Goal: Information Seeking & Learning: Learn about a topic

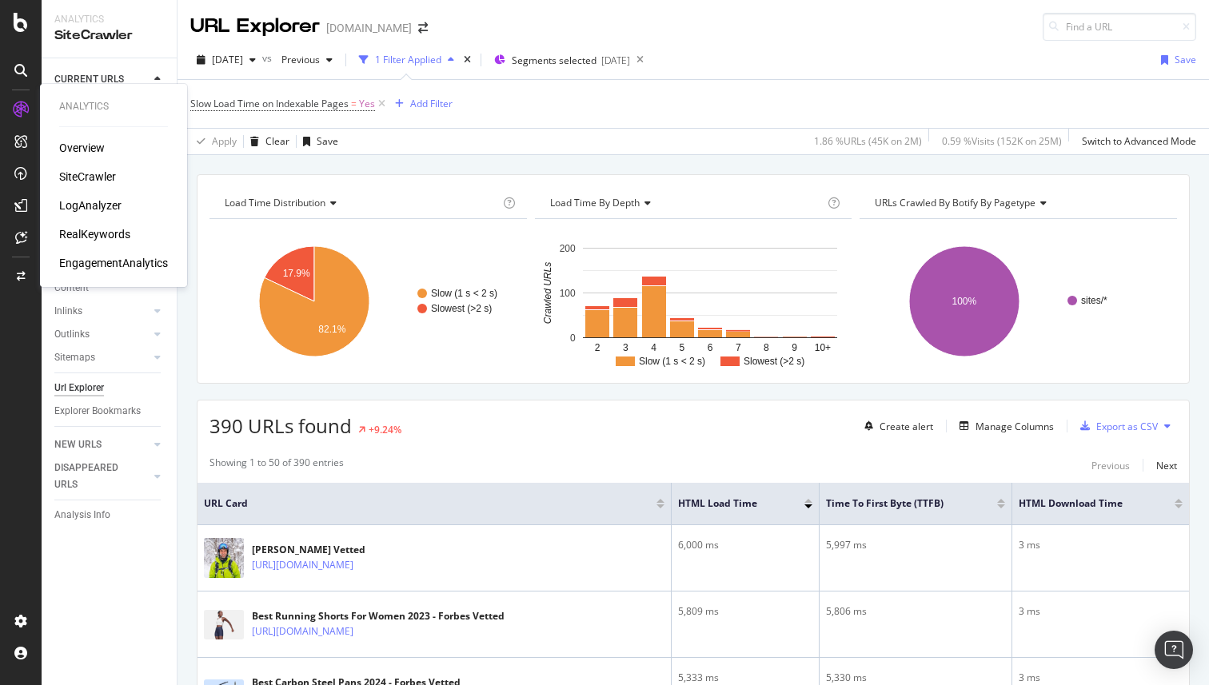
click at [22, 117] on icon at bounding box center [21, 110] width 16 height 16
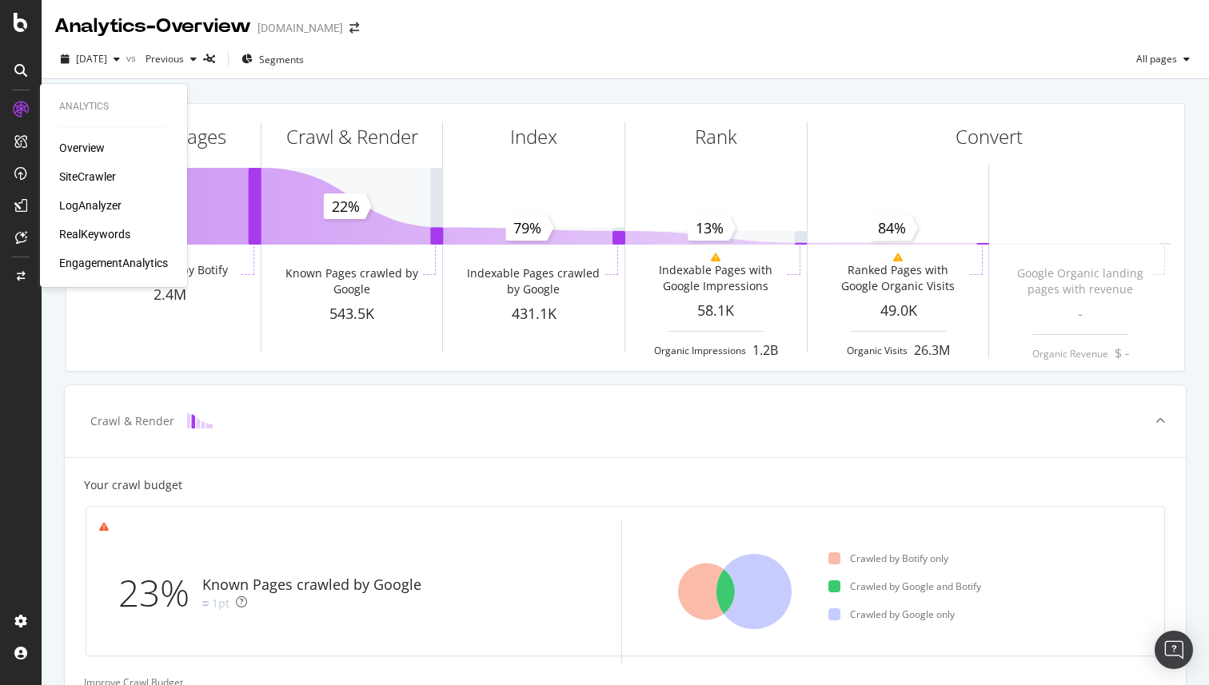
click at [90, 175] on div "SiteCrawler" at bounding box center [87, 177] width 57 height 16
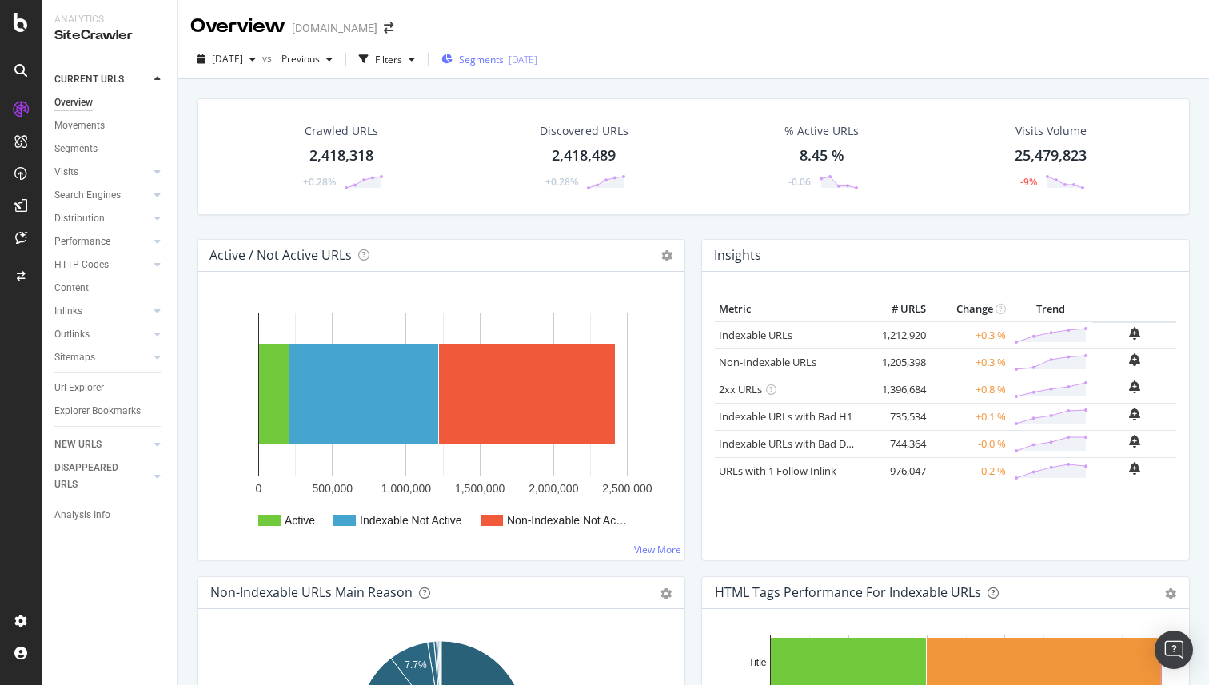
click at [453, 59] on icon "button" at bounding box center [446, 59] width 11 height 10
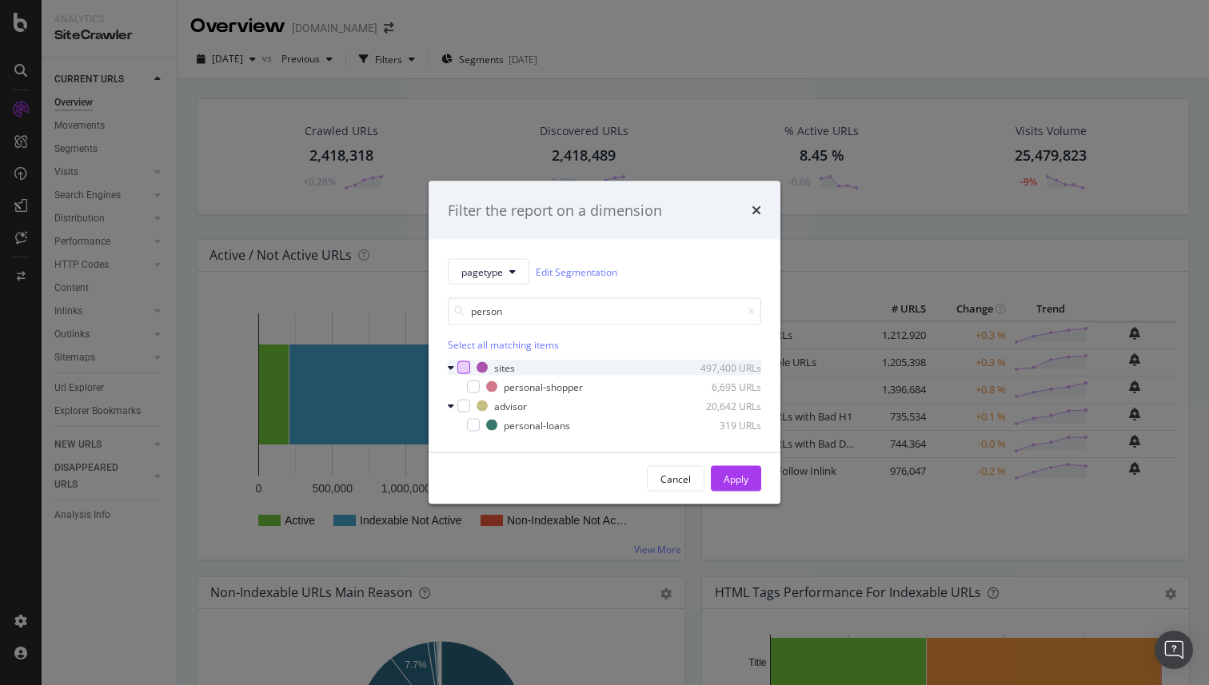
click at [464, 369] on div "modal" at bounding box center [463, 367] width 13 height 13
click at [540, 312] on input "person" at bounding box center [604, 312] width 313 height 28
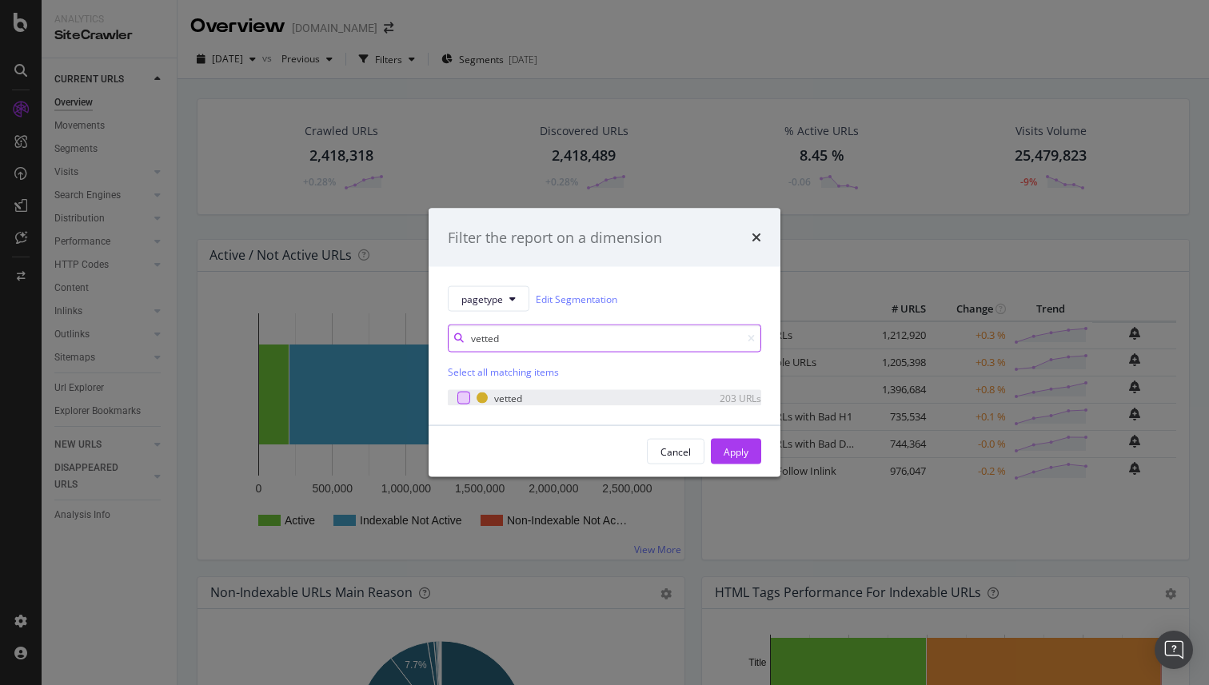
type input "vetted"
click at [465, 402] on div "modal" at bounding box center [463, 398] width 13 height 13
click at [738, 449] on div "Apply" at bounding box center [736, 452] width 25 height 14
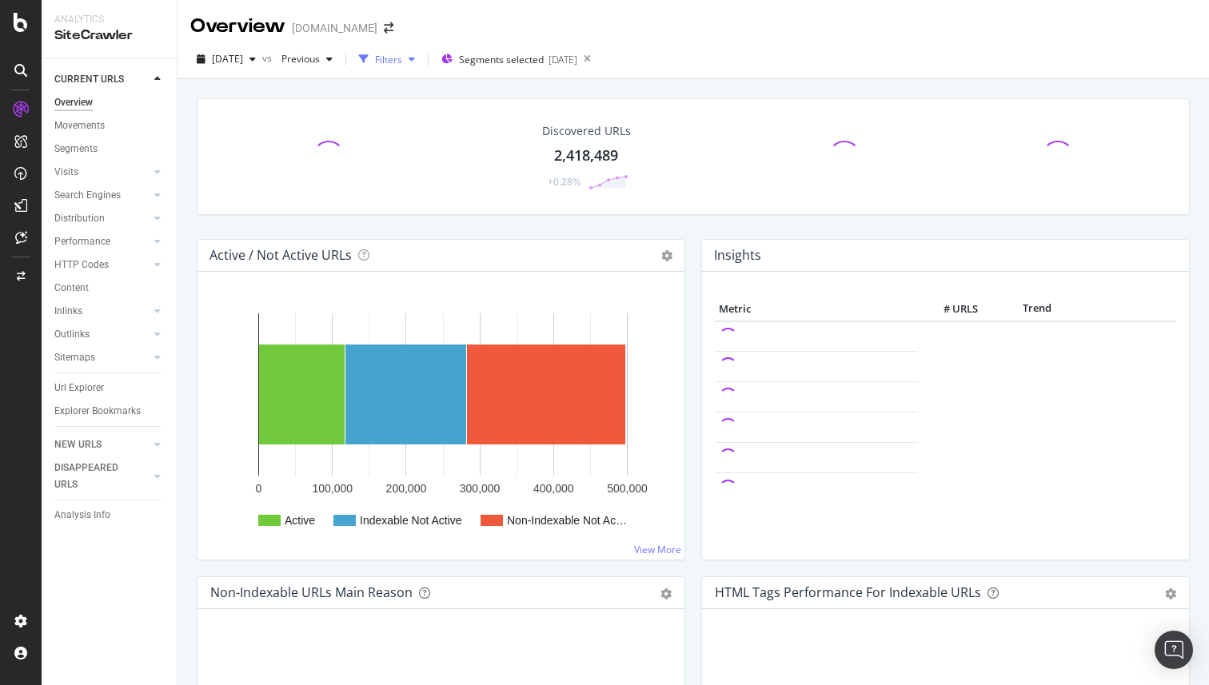
click at [375, 55] on div "button" at bounding box center [364, 59] width 22 height 22
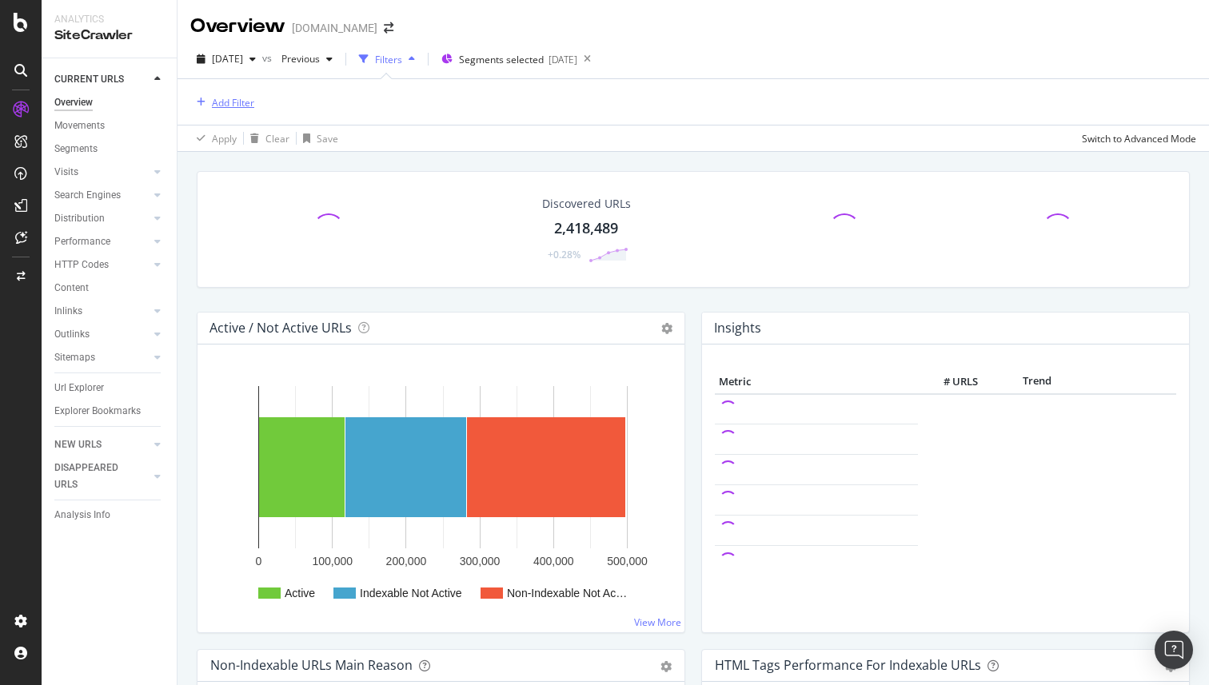
click at [242, 98] on div "Add Filter" at bounding box center [233, 103] width 42 height 14
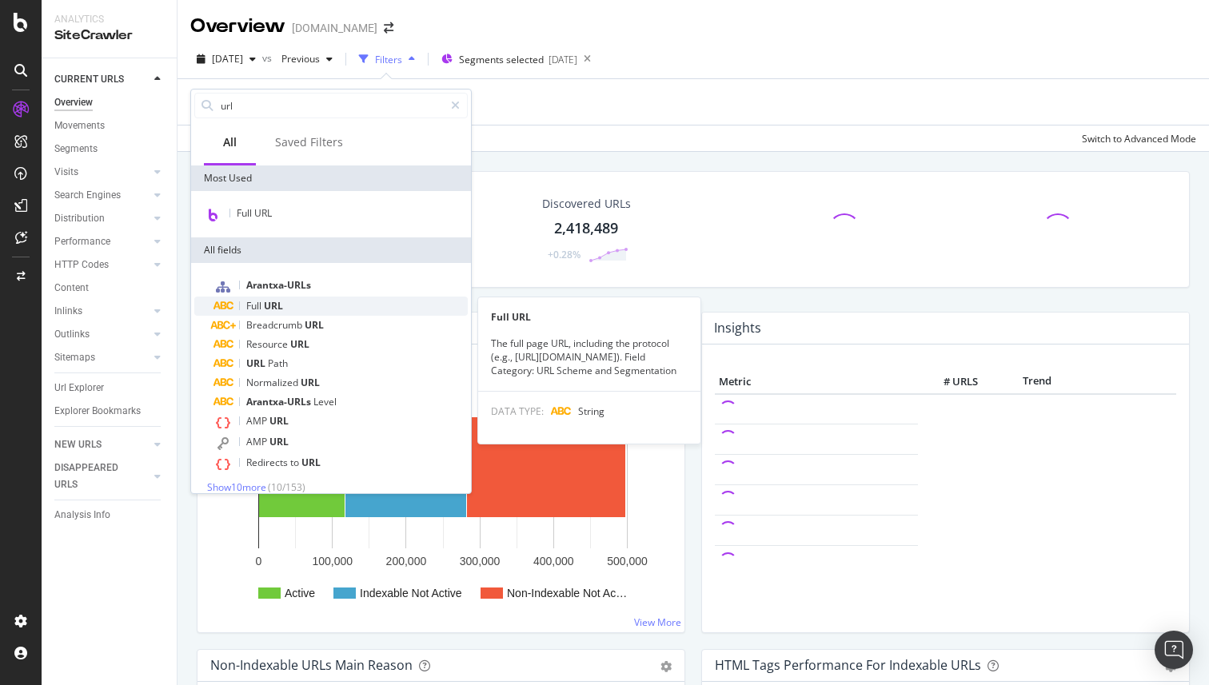
type input "url"
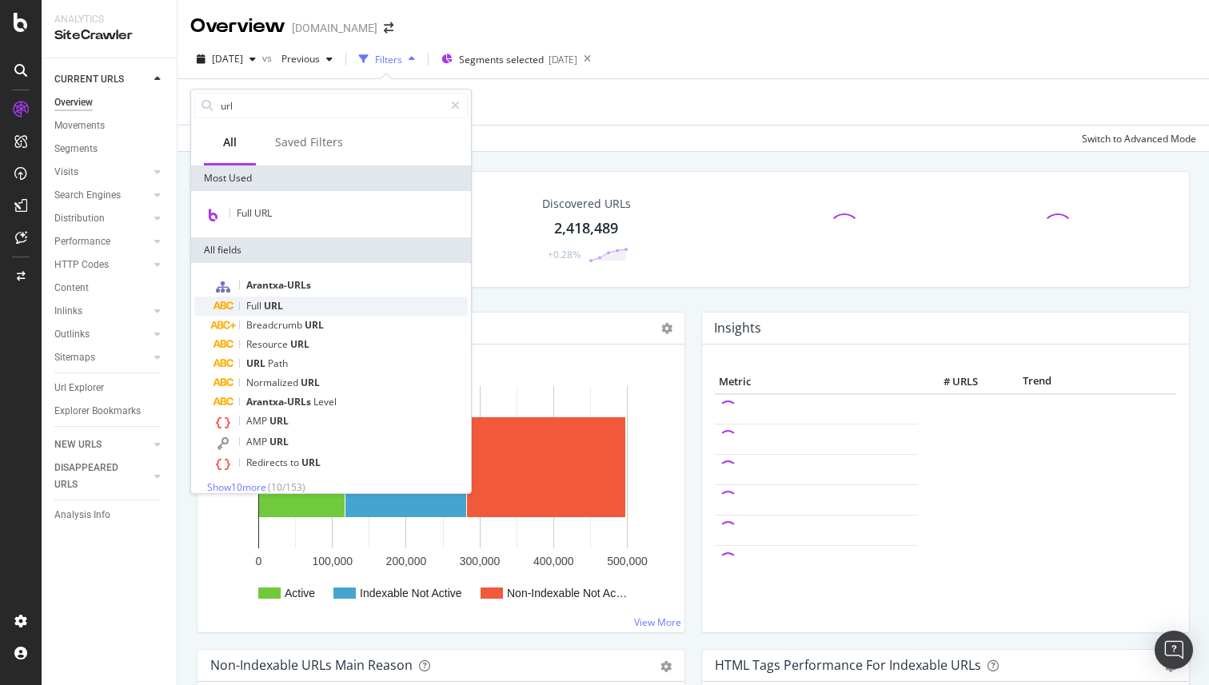
click at [330, 302] on div "Full URL" at bounding box center [341, 306] width 254 height 19
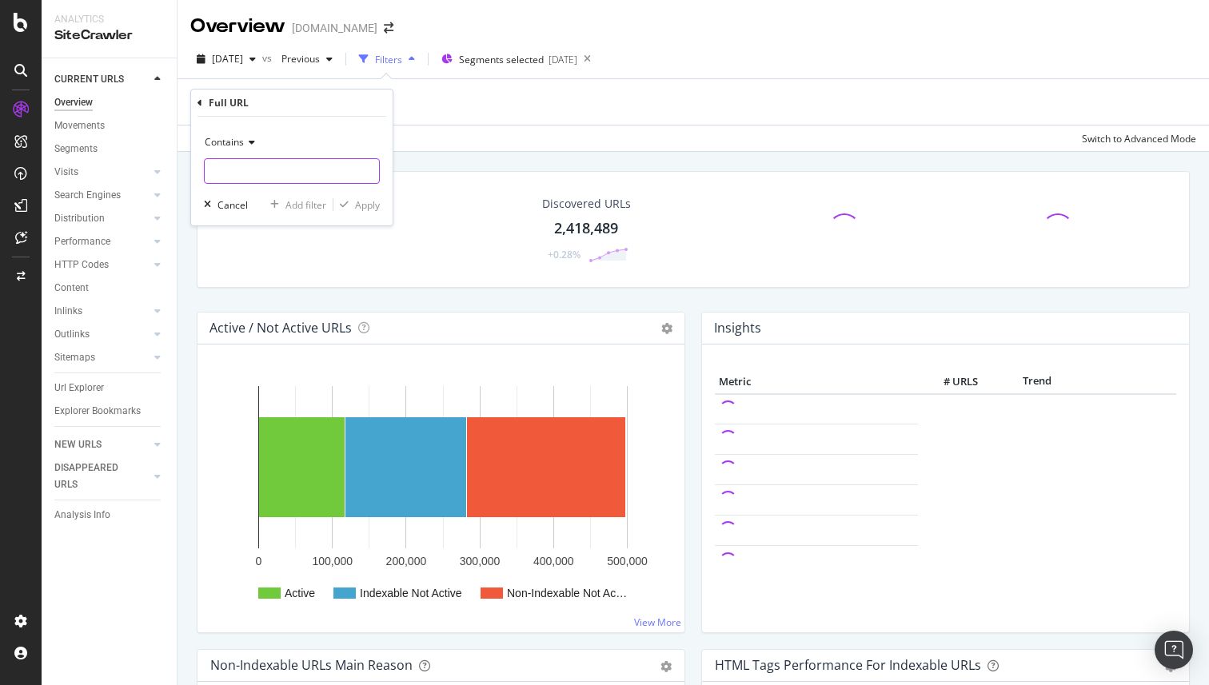
click at [254, 170] on input "text" at bounding box center [292, 171] width 174 height 26
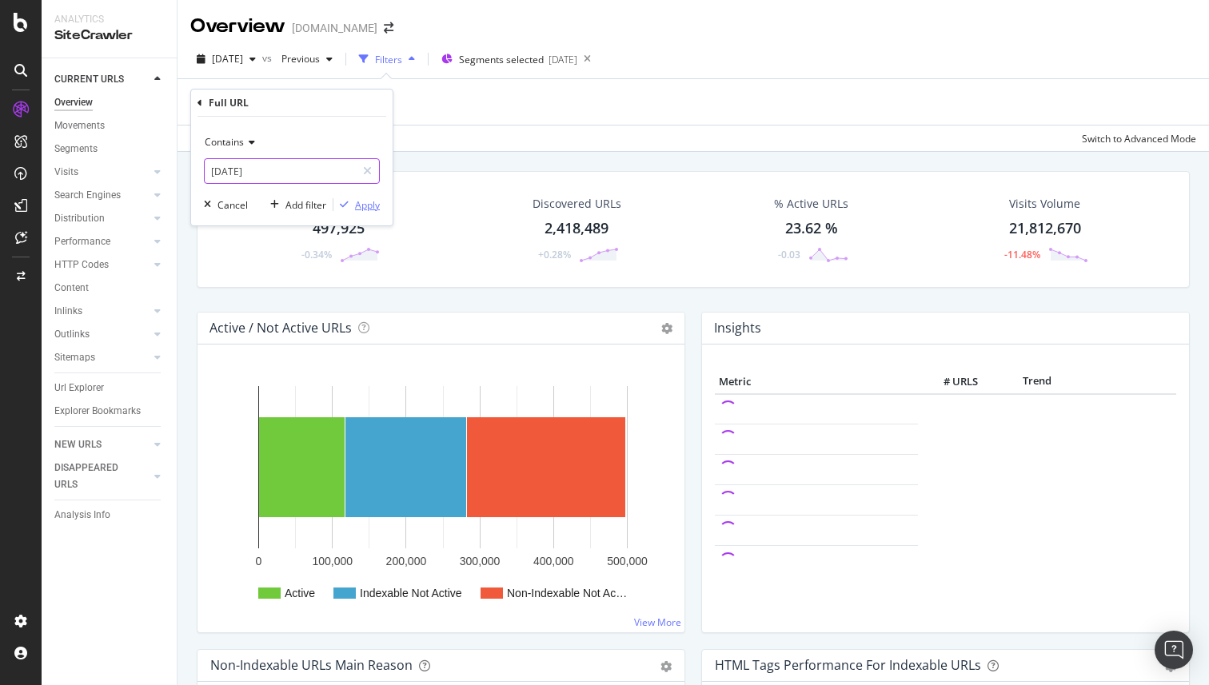
type input "labor-day"
click at [356, 202] on div "Apply" at bounding box center [367, 205] width 25 height 14
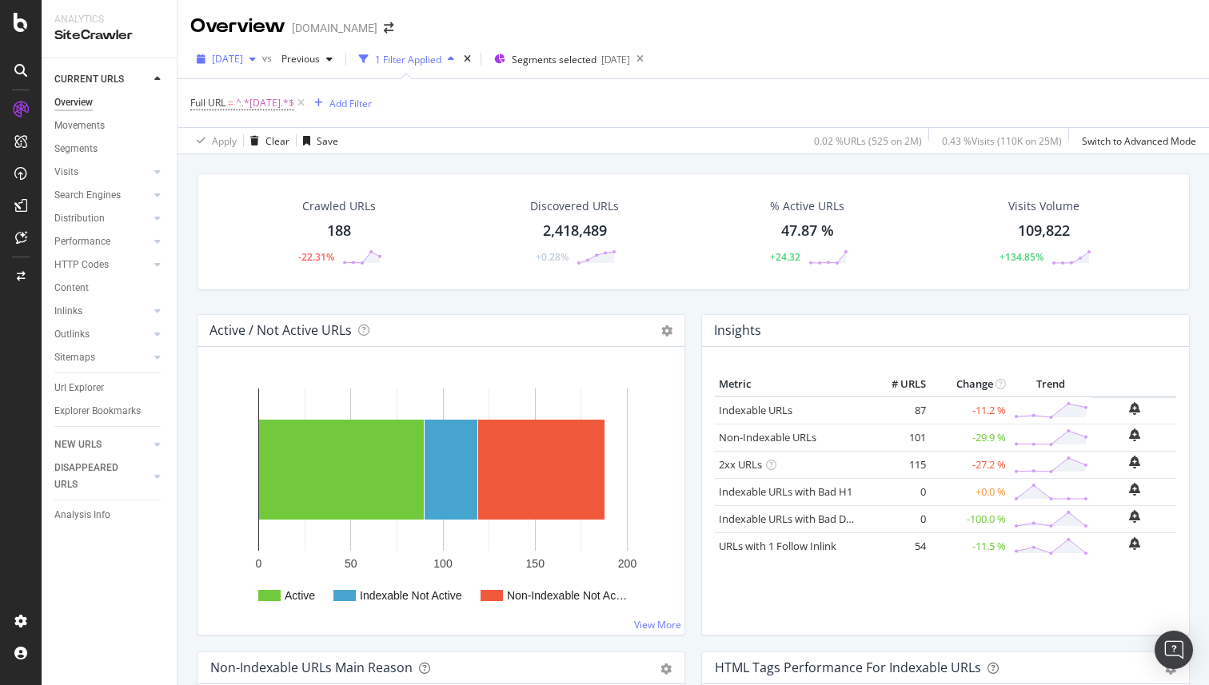
click at [243, 61] on span "2025 Sep. 13th" at bounding box center [227, 59] width 31 height 14
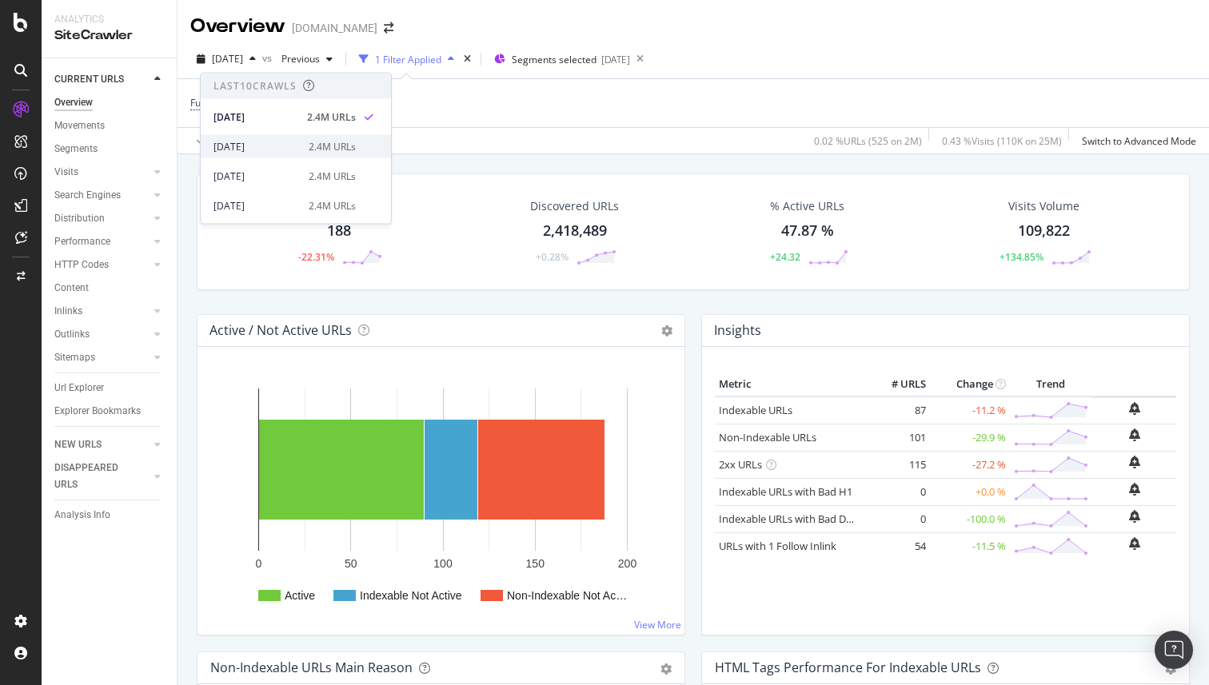
click at [276, 141] on div "2025 Aug. 30th" at bounding box center [257, 146] width 86 height 14
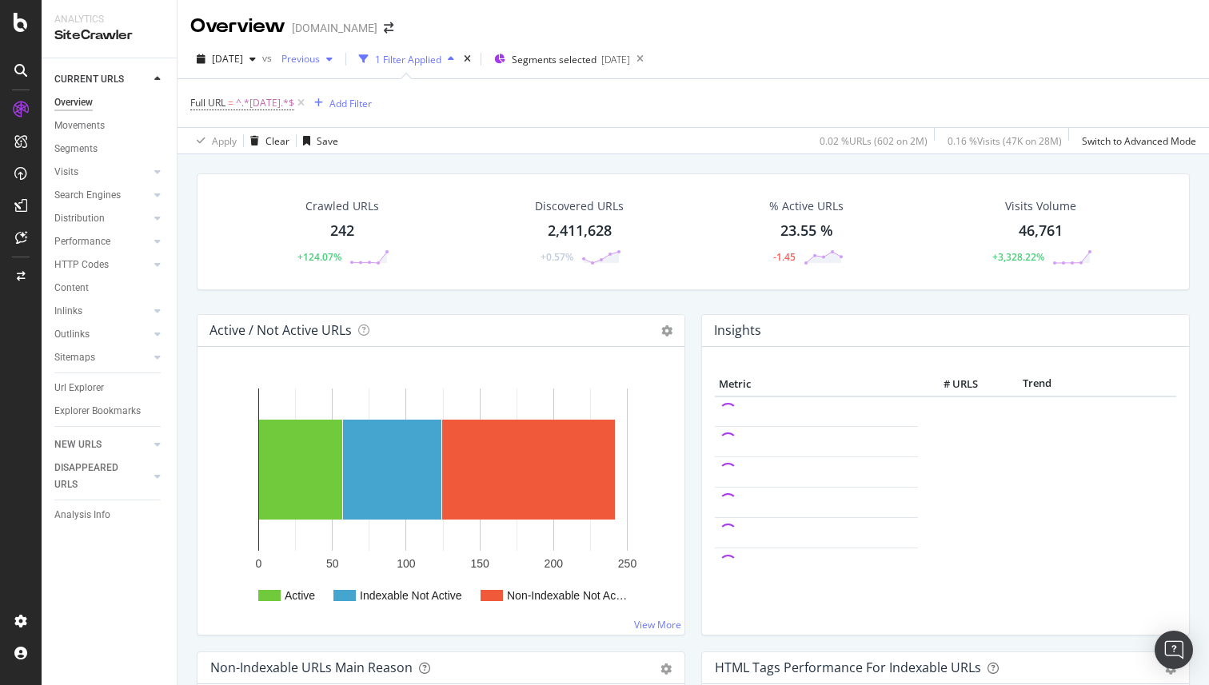
click at [320, 57] on span "Previous" at bounding box center [297, 59] width 45 height 14
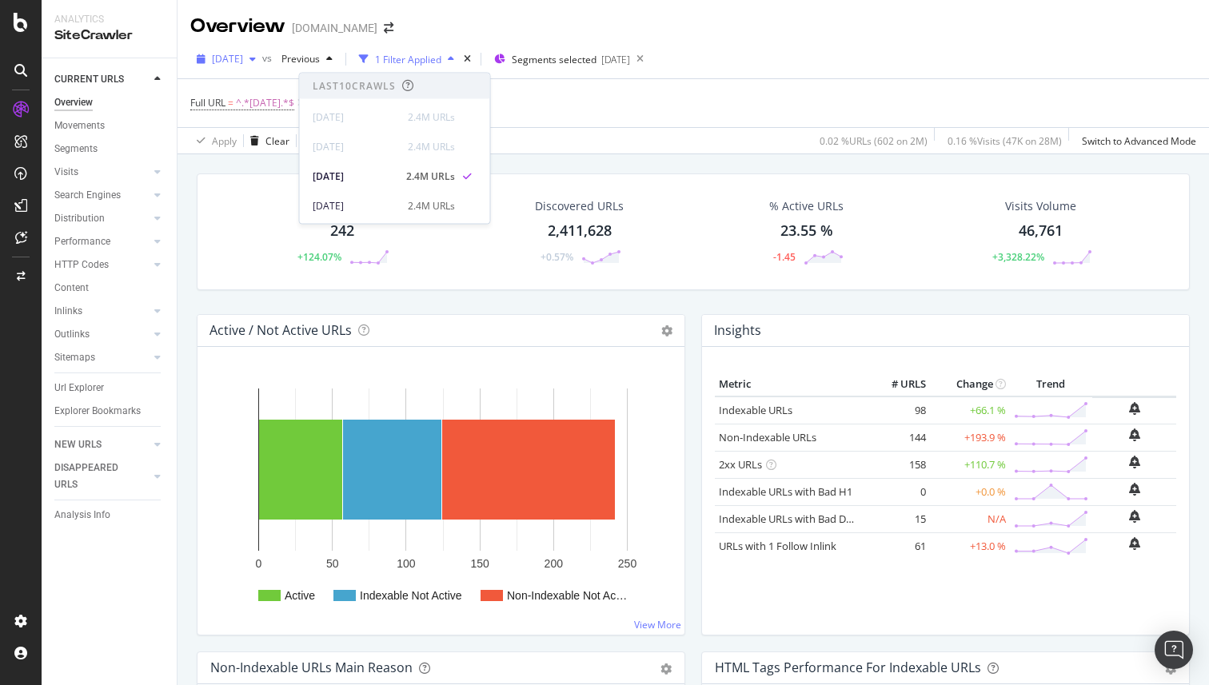
click at [243, 62] on span "2025 Aug. 30th" at bounding box center [227, 59] width 31 height 14
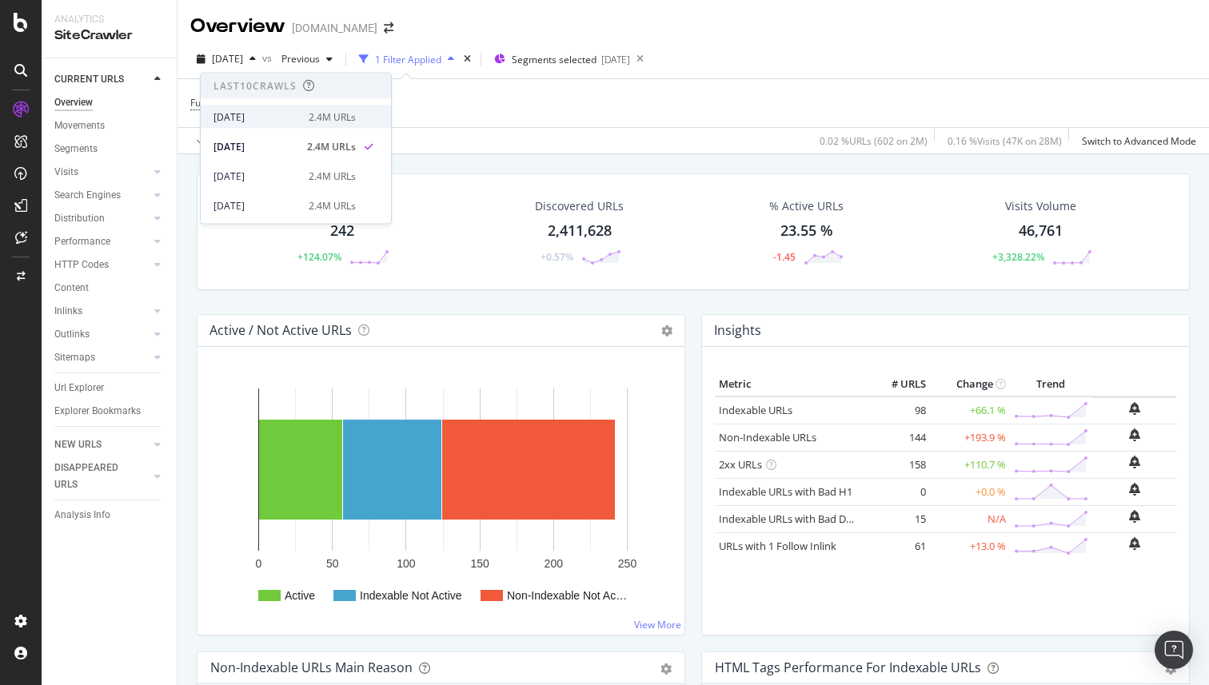
click at [273, 115] on div "2025 Sep. 13th" at bounding box center [257, 117] width 86 height 14
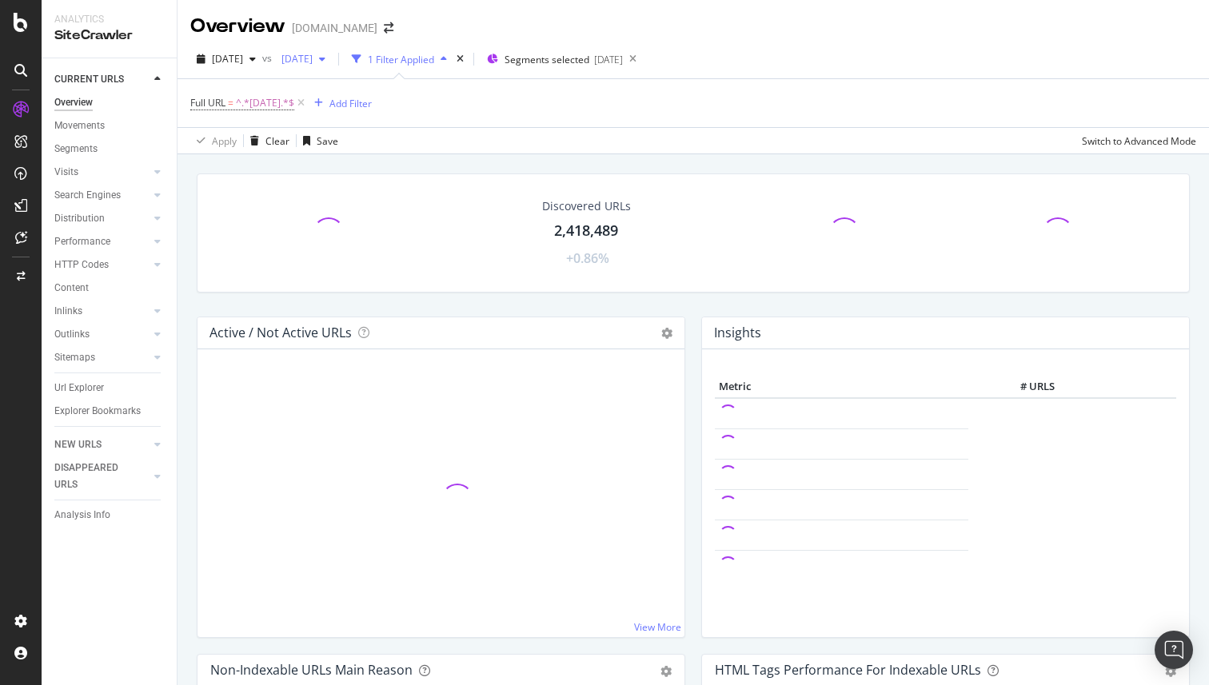
click at [332, 58] on div "button" at bounding box center [322, 59] width 19 height 10
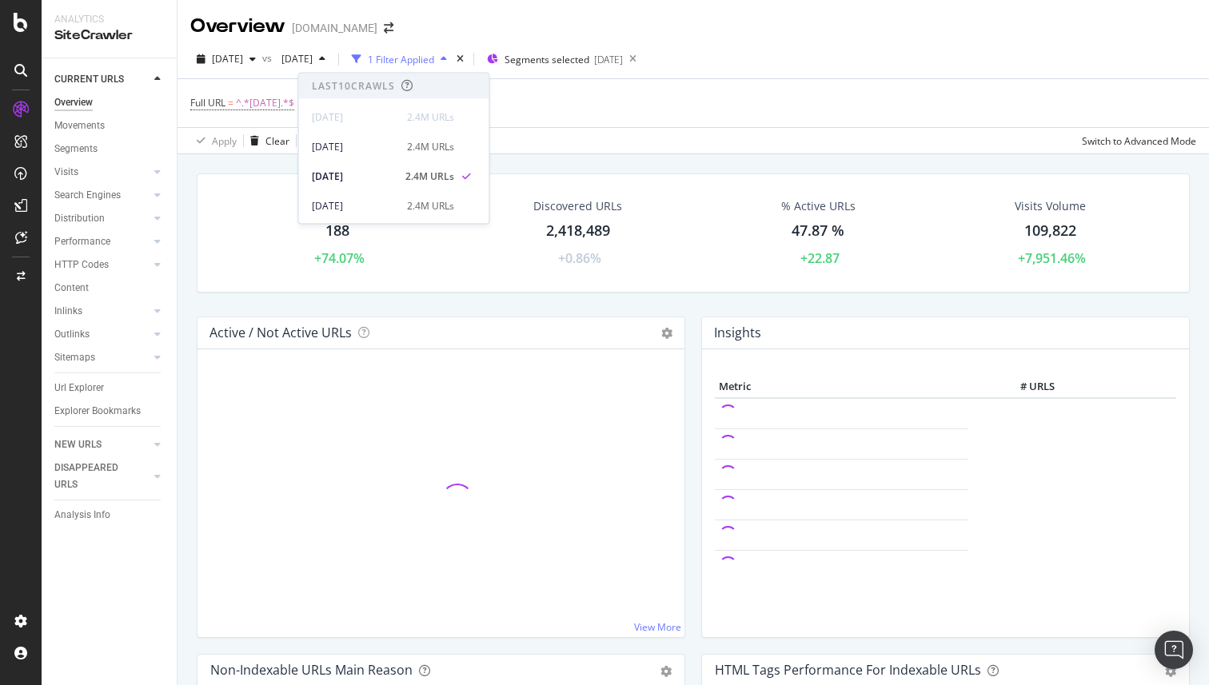
click at [547, 102] on div "Full URL = ^.*labor-day.*$ Add Filter" at bounding box center [693, 103] width 1006 height 48
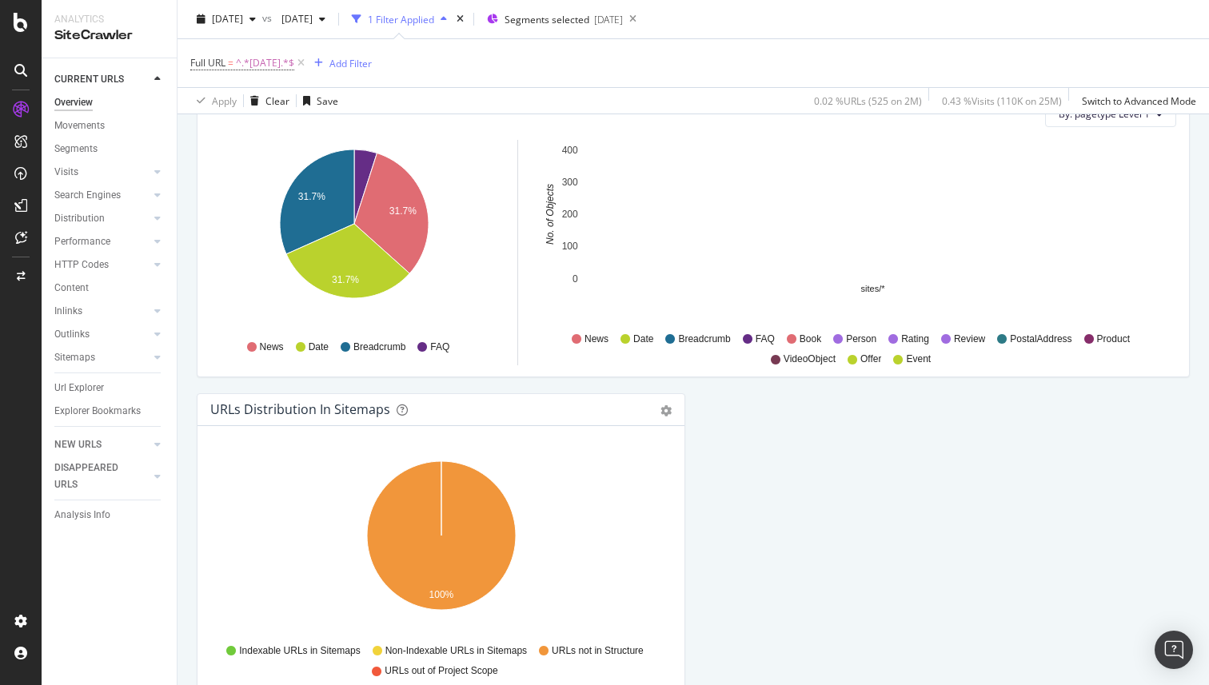
scroll to position [1712, 0]
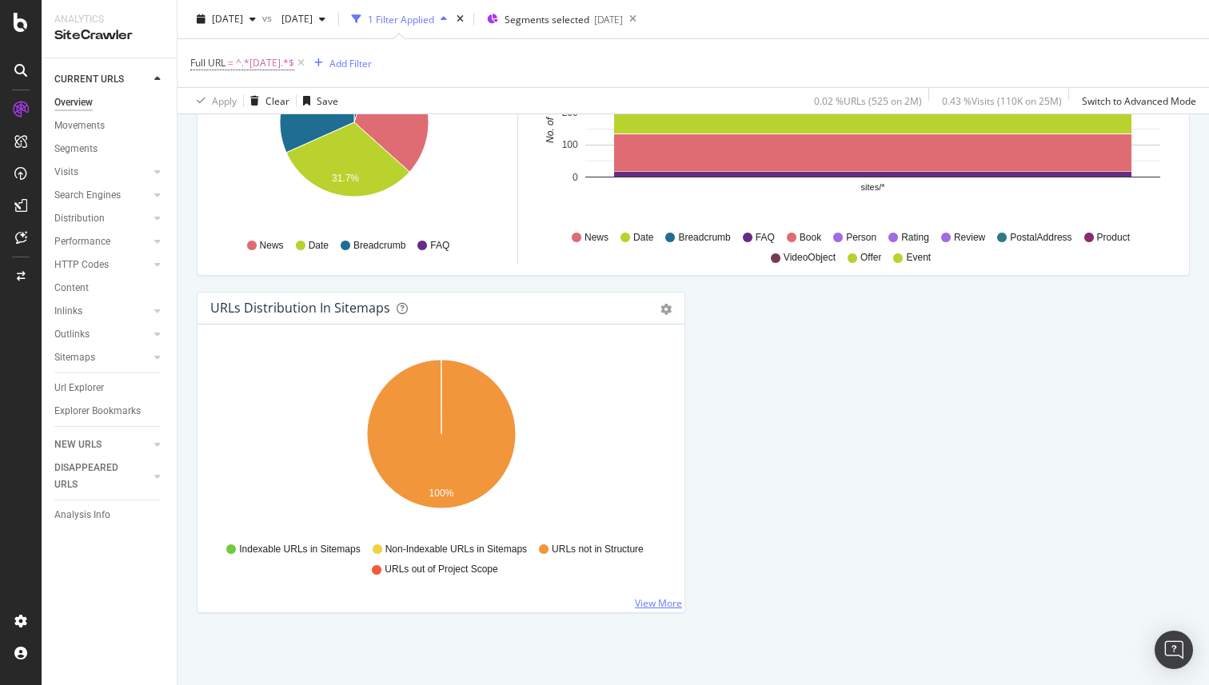
click at [649, 600] on link "View More" at bounding box center [658, 604] width 47 height 14
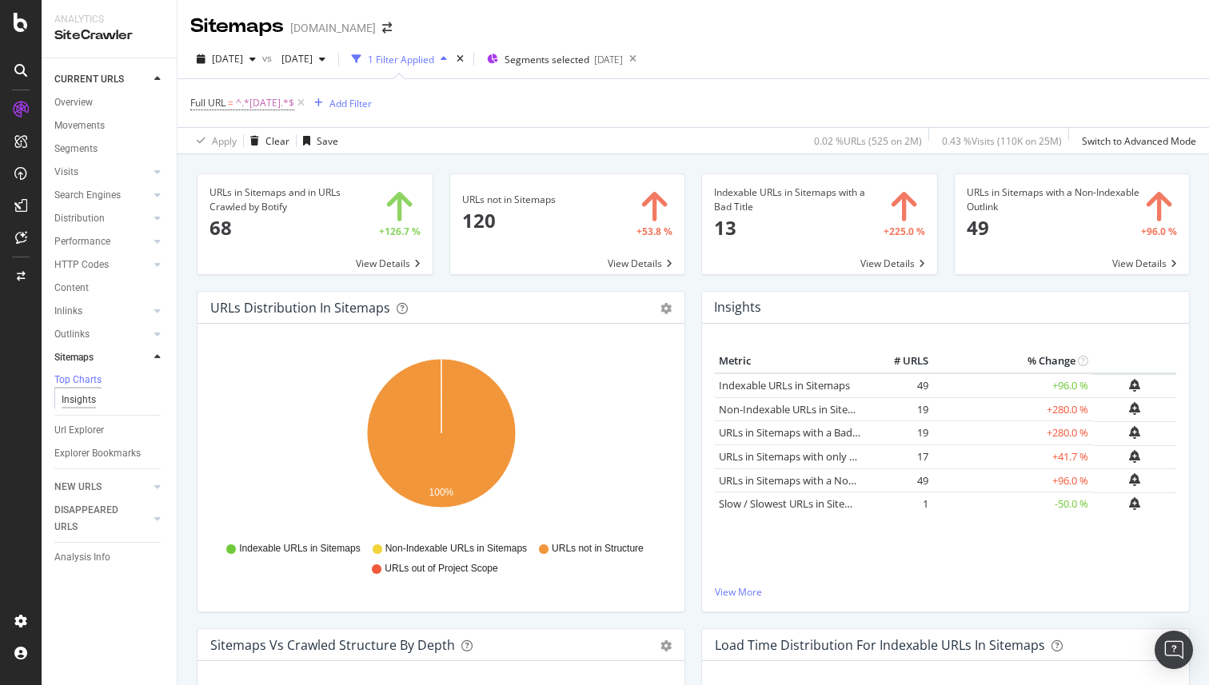
click at [79, 398] on div "Insights" at bounding box center [79, 400] width 34 height 17
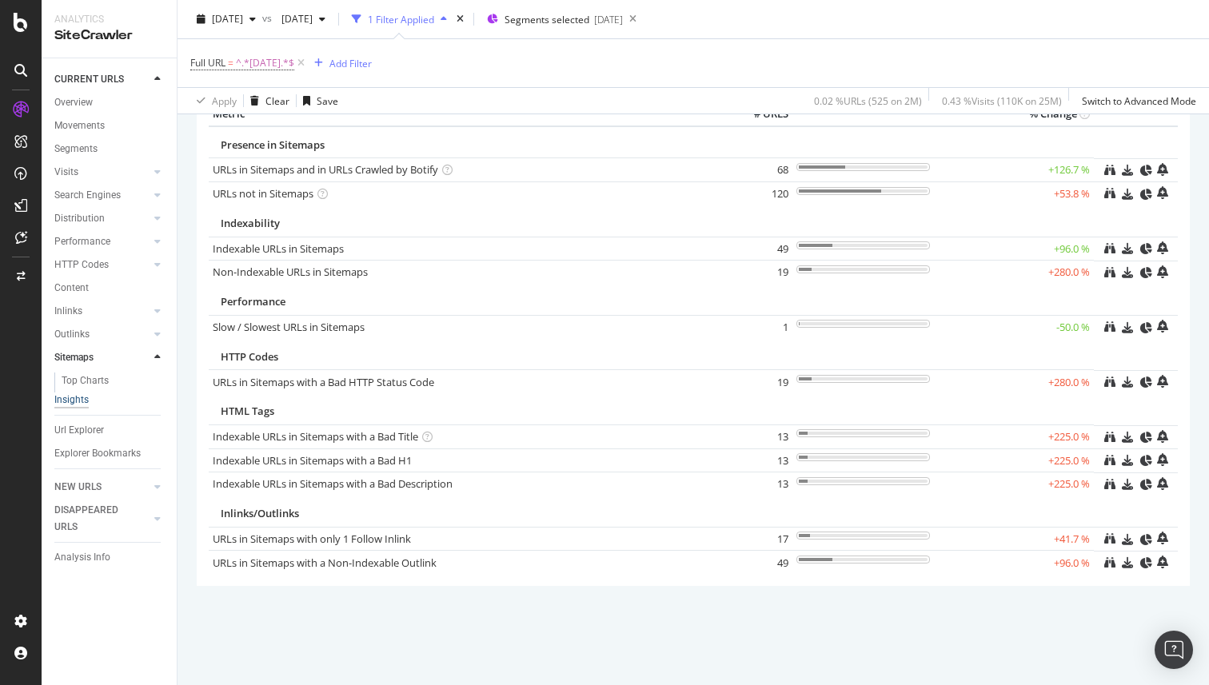
scroll to position [97, 0]
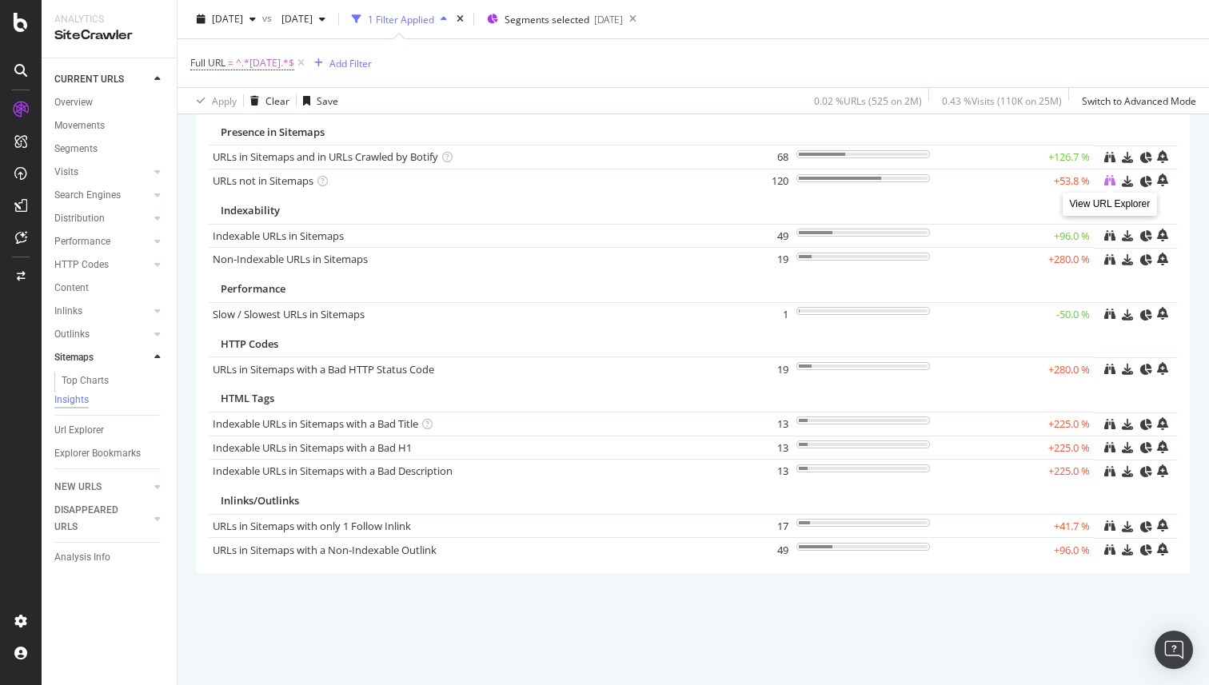
click at [1108, 182] on icon at bounding box center [1109, 180] width 11 height 11
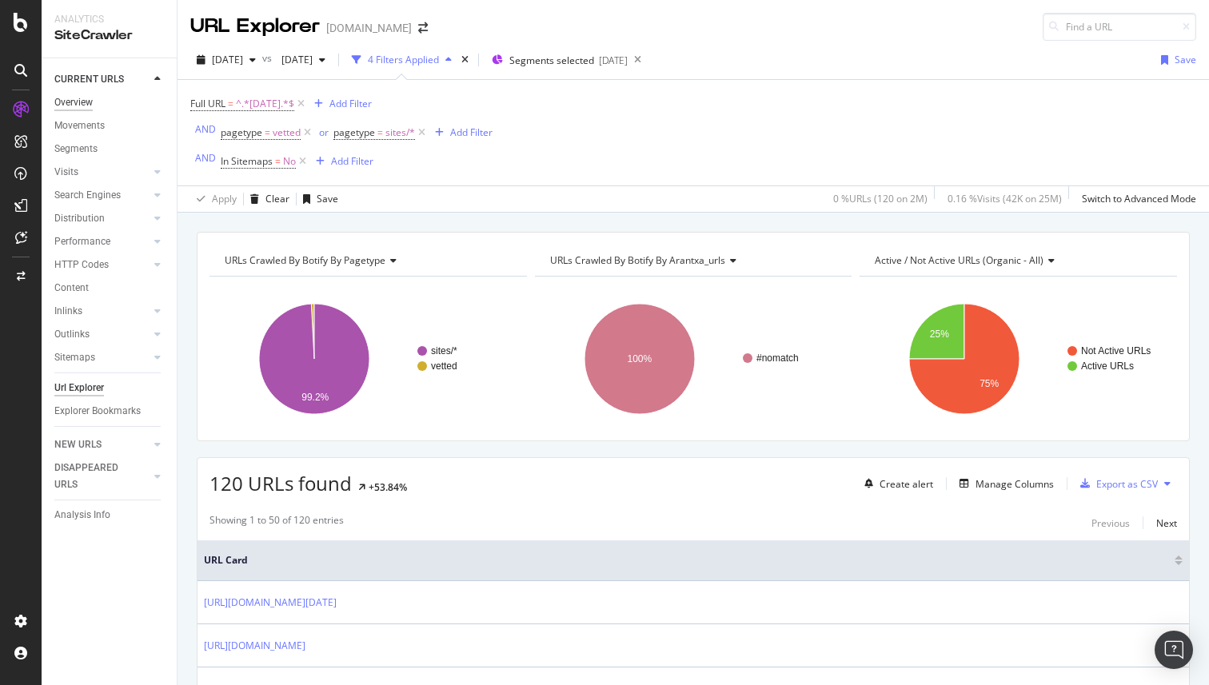
click at [76, 100] on div "Overview" at bounding box center [73, 102] width 38 height 17
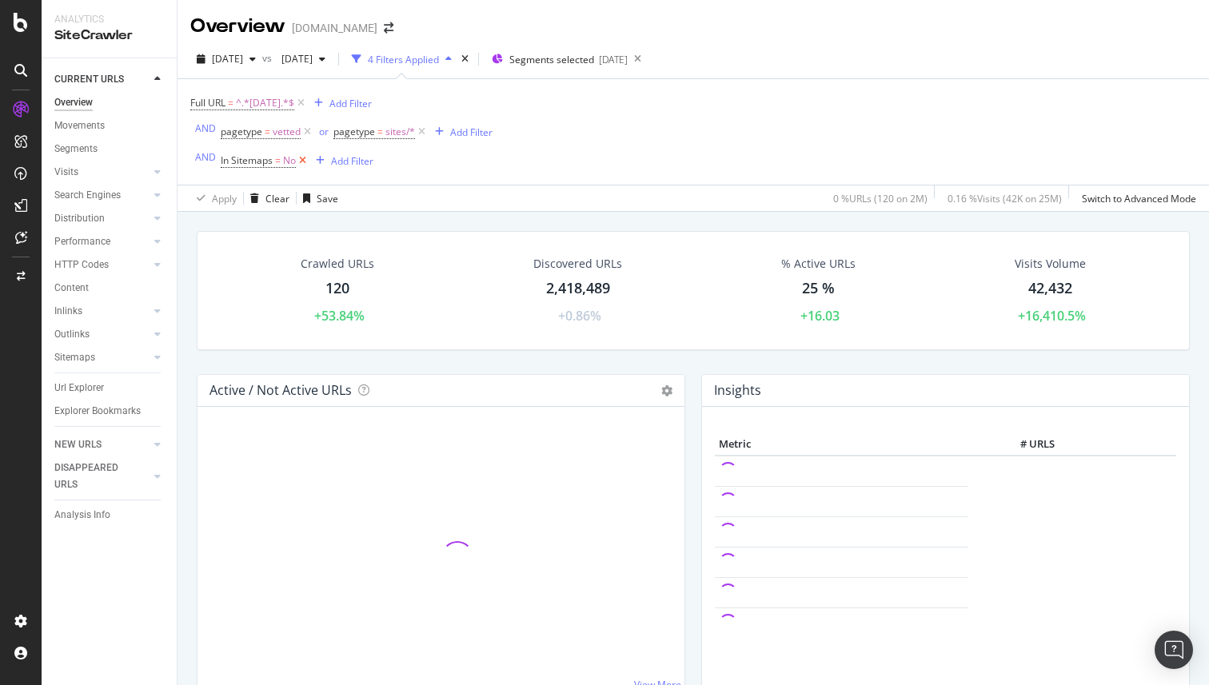
click at [297, 158] on icon at bounding box center [303, 161] width 14 height 16
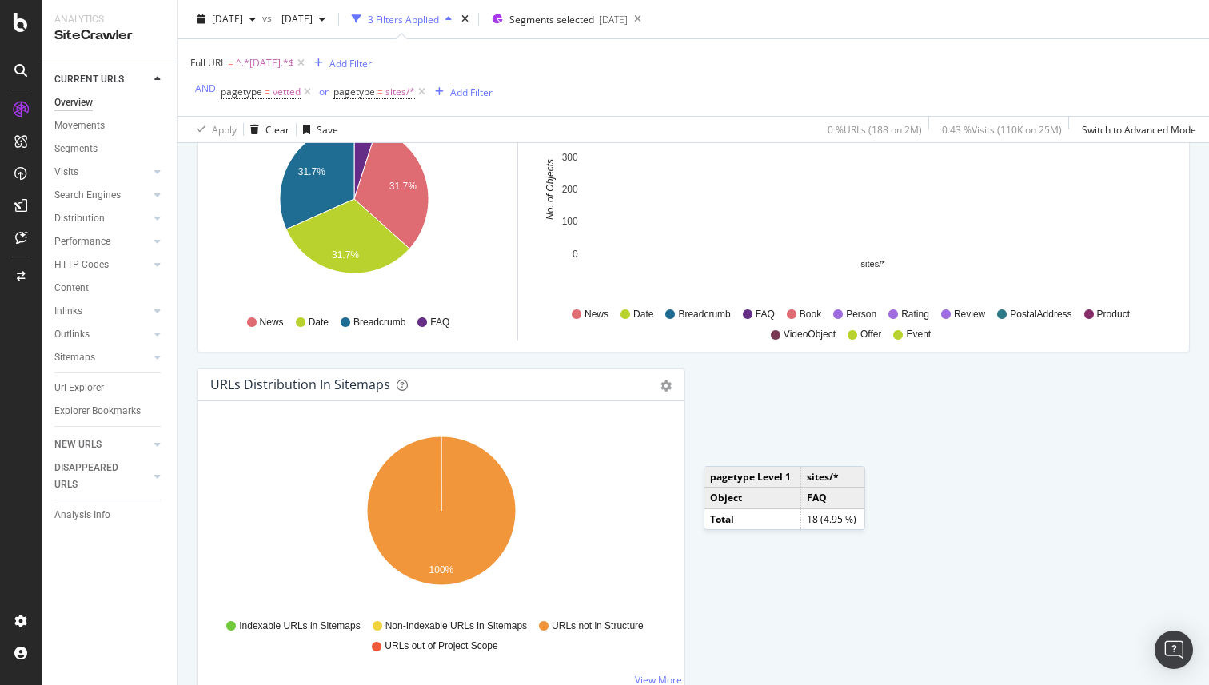
scroll to position [1683, 0]
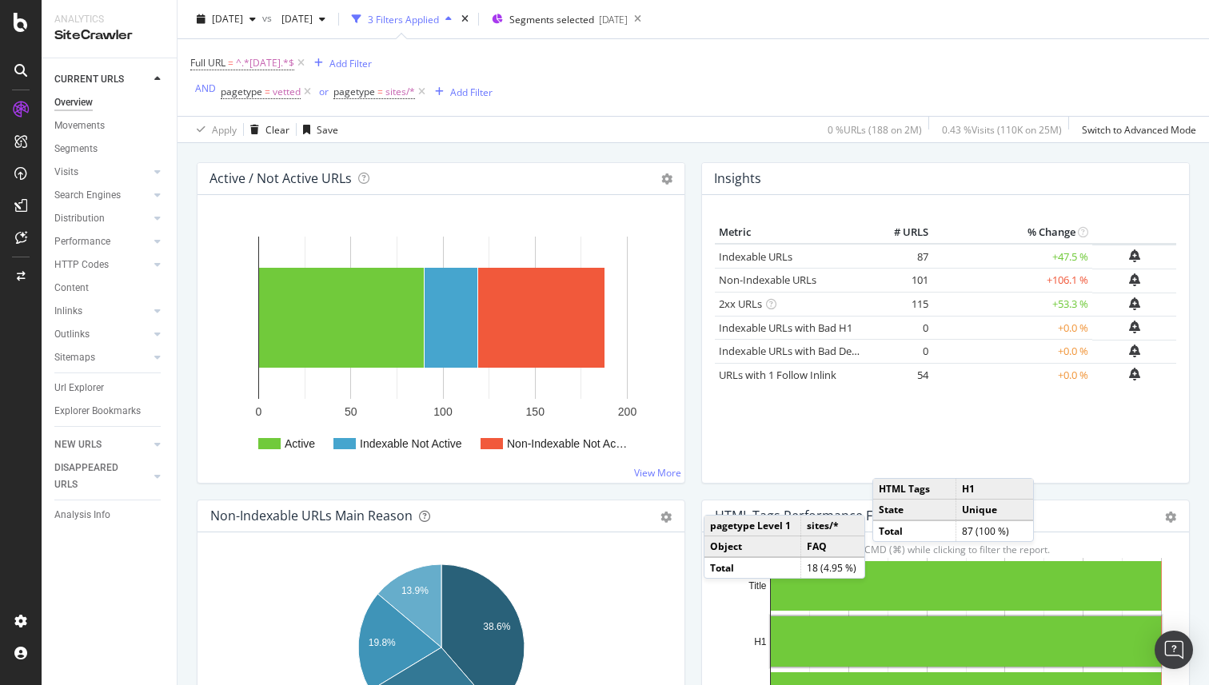
scroll to position [0, 0]
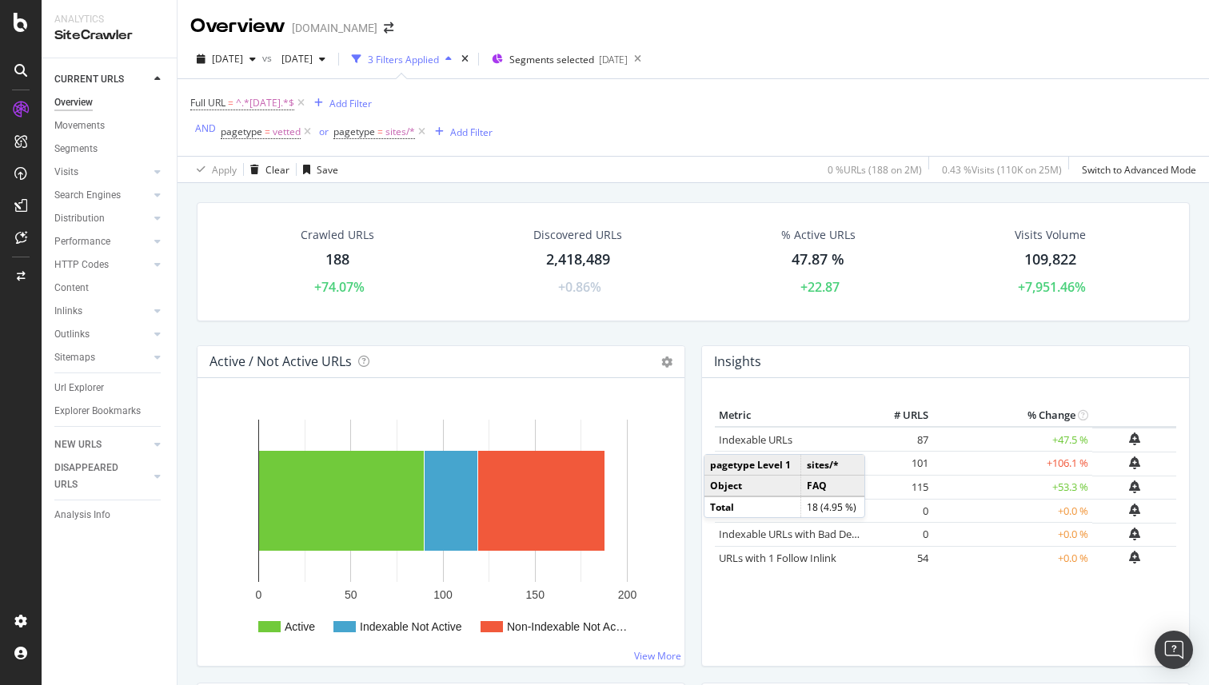
click at [697, 329] on div "Crawled URLs 188 +74.07% Discovered URLs 2,418,489 +0.86% % Active URLs 47.87 %…" at bounding box center [693, 273] width 1009 height 143
click at [85, 127] on div "Movements" at bounding box center [79, 126] width 50 height 17
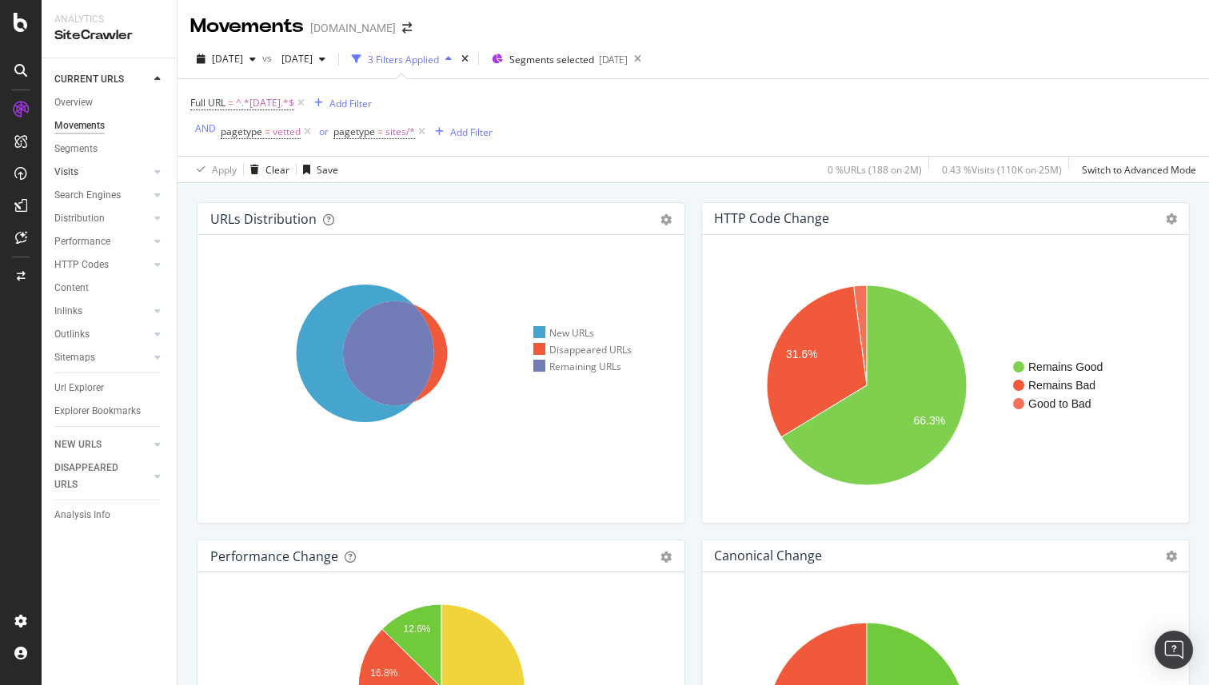
click at [78, 167] on link "Visits" at bounding box center [101, 172] width 95 height 17
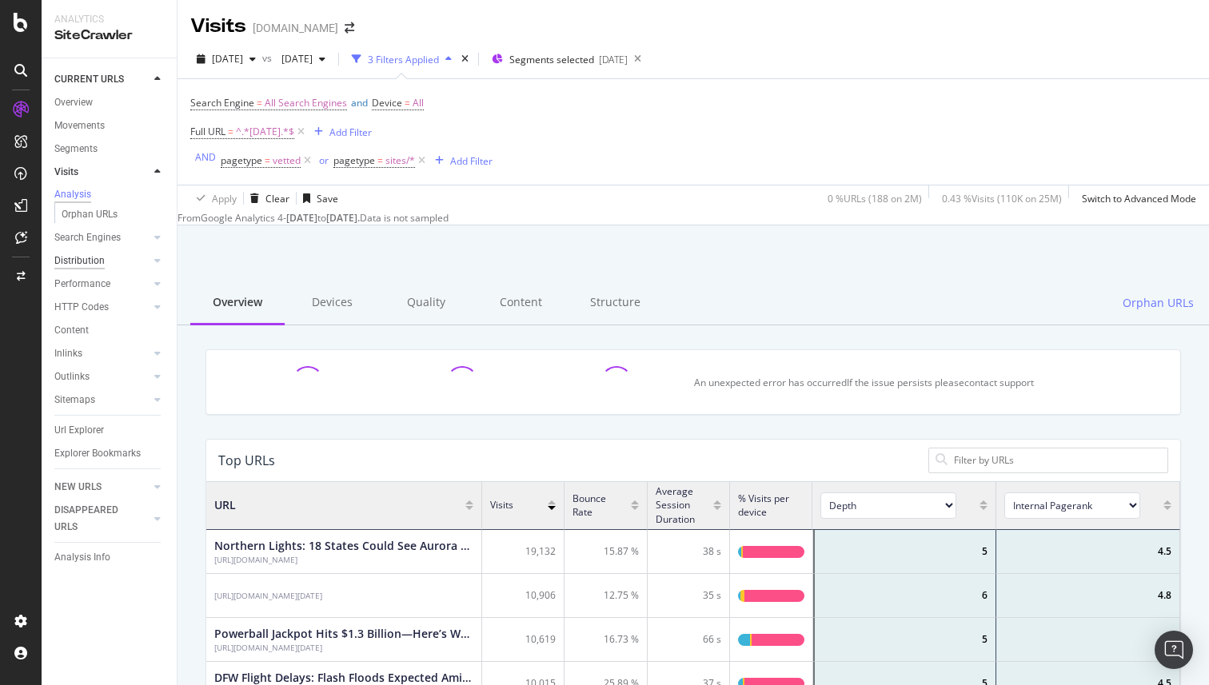
scroll to position [480, 974]
click at [89, 283] on div "Performance" at bounding box center [82, 284] width 56 height 17
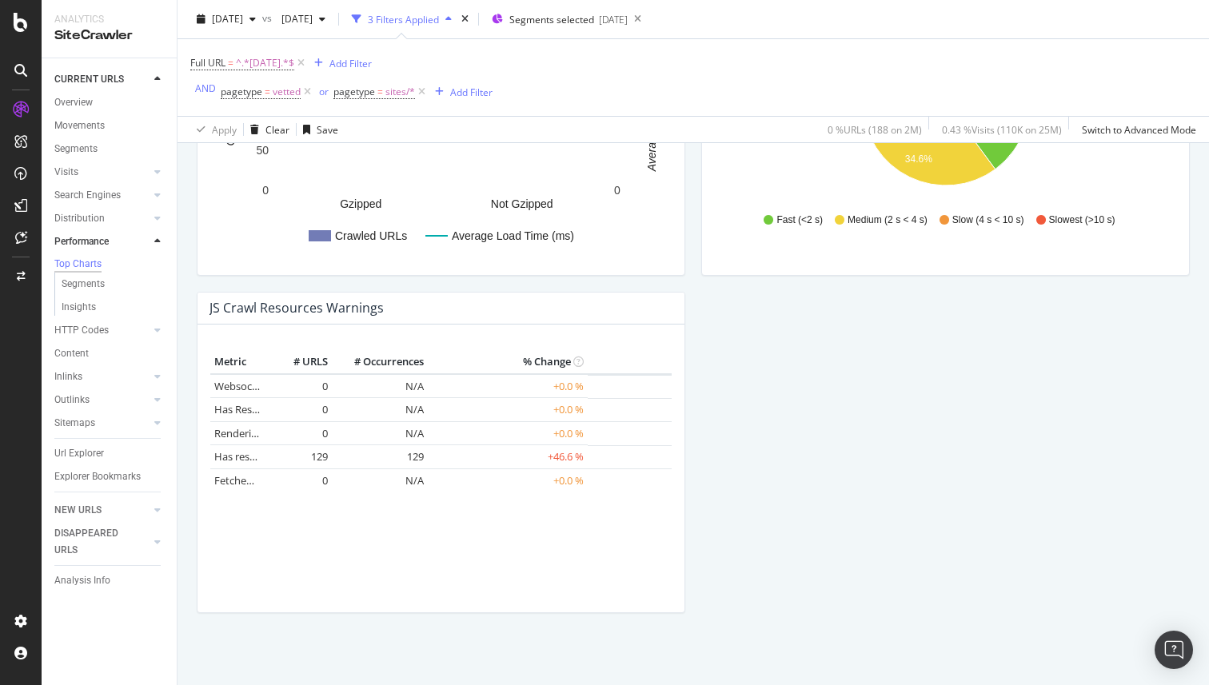
scroll to position [1428, 0]
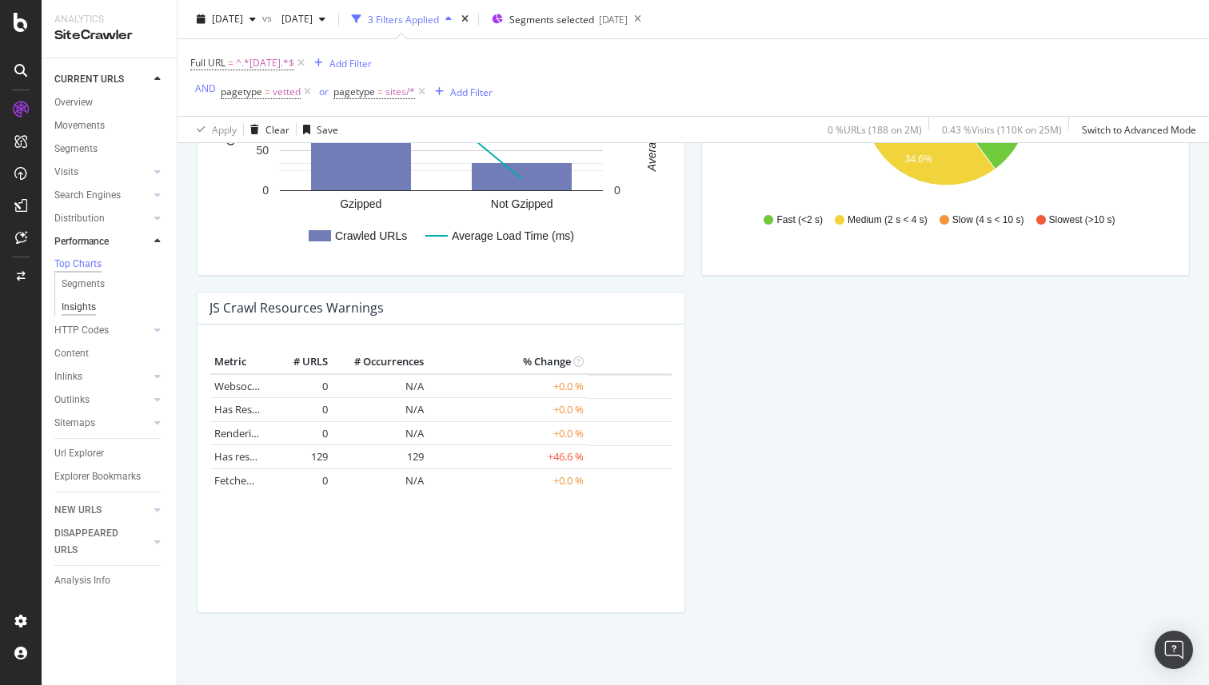
click at [86, 306] on div "Insights" at bounding box center [79, 307] width 34 height 17
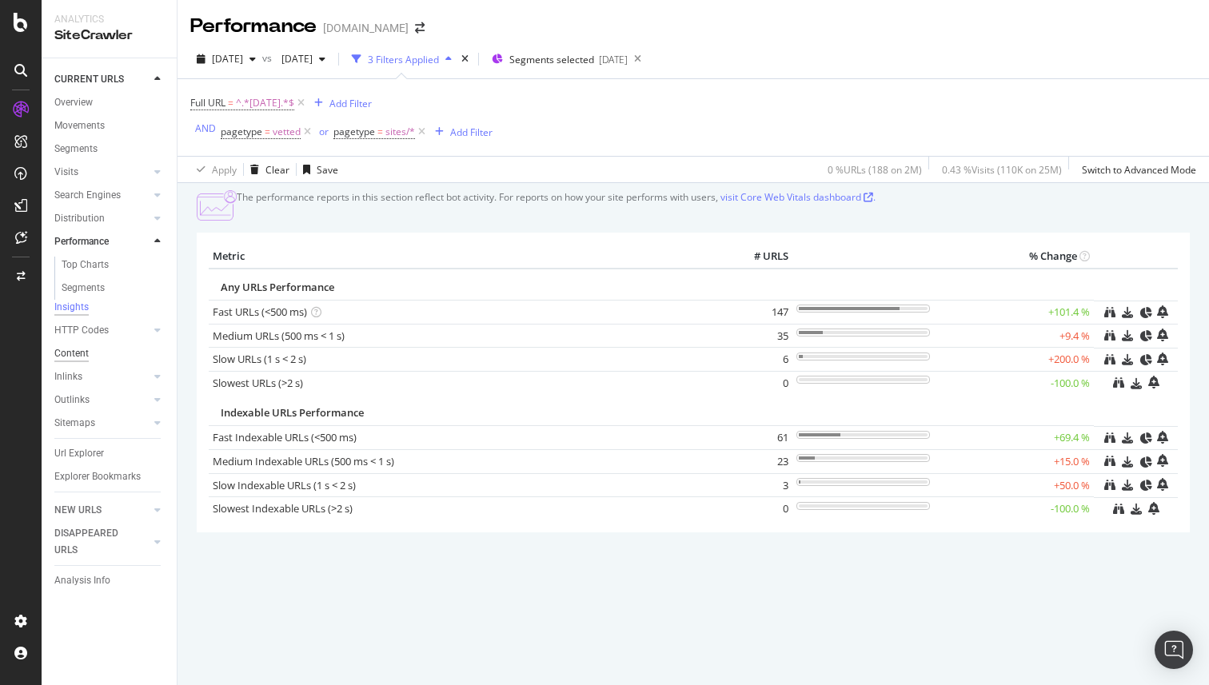
click at [81, 357] on div "Content" at bounding box center [71, 353] width 34 height 17
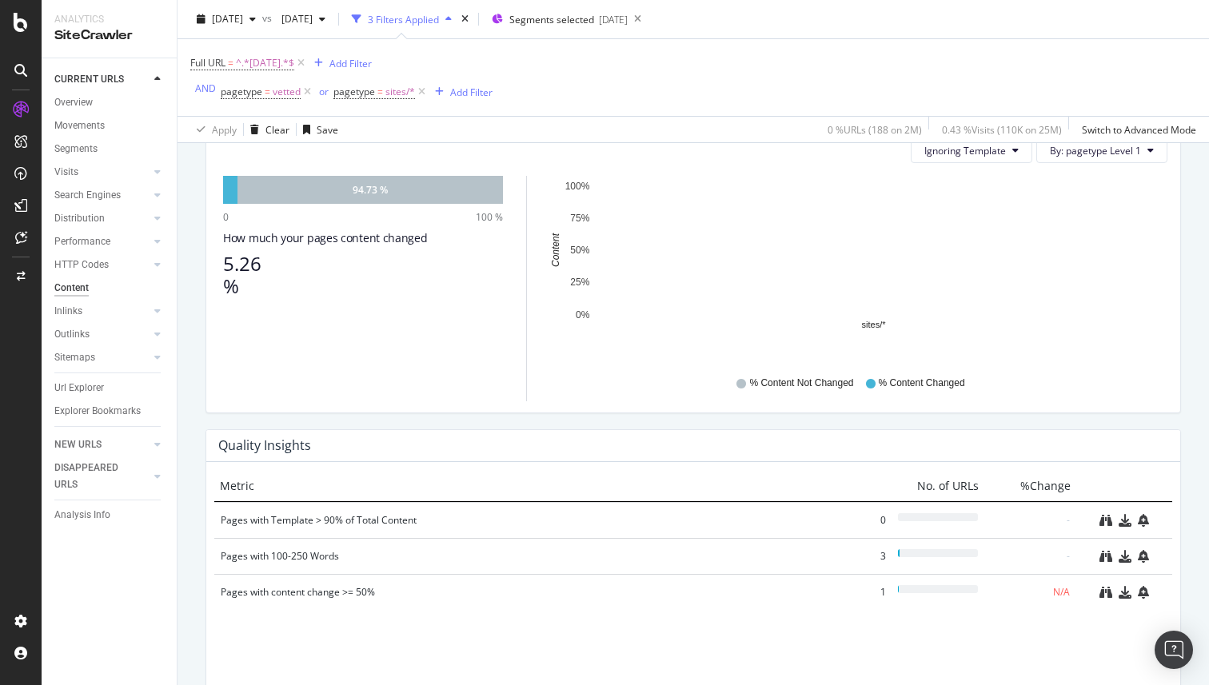
scroll to position [1044, 0]
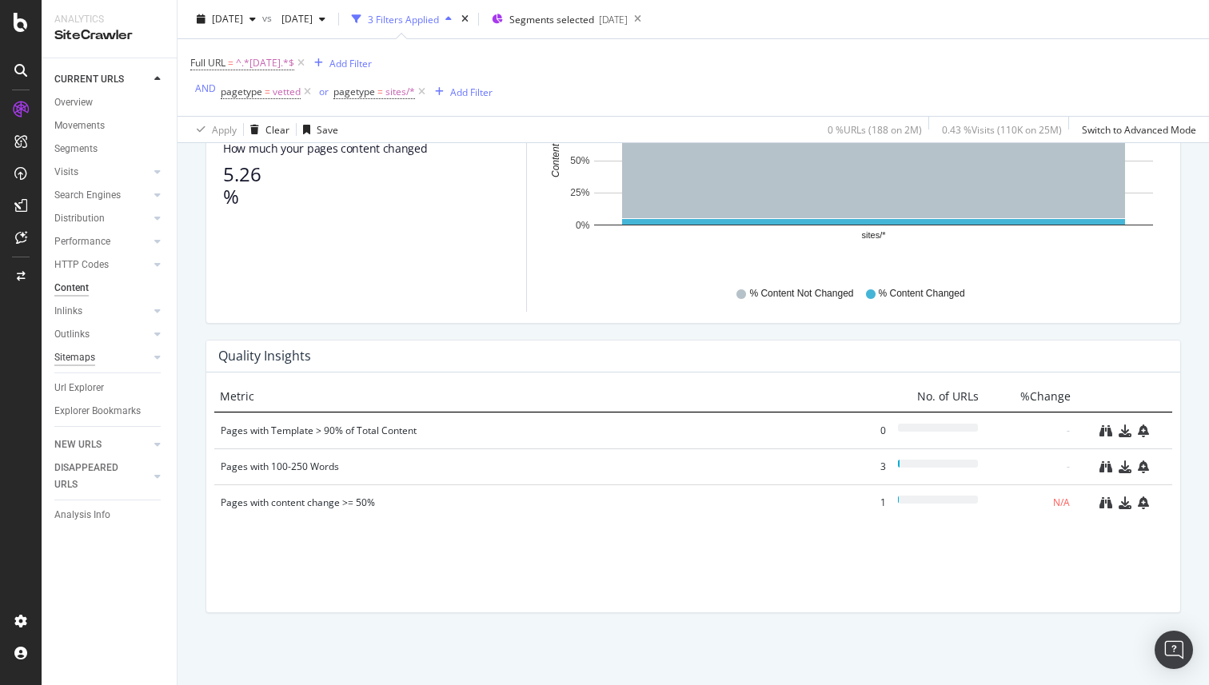
click at [80, 354] on div "Sitemaps" at bounding box center [74, 357] width 41 height 17
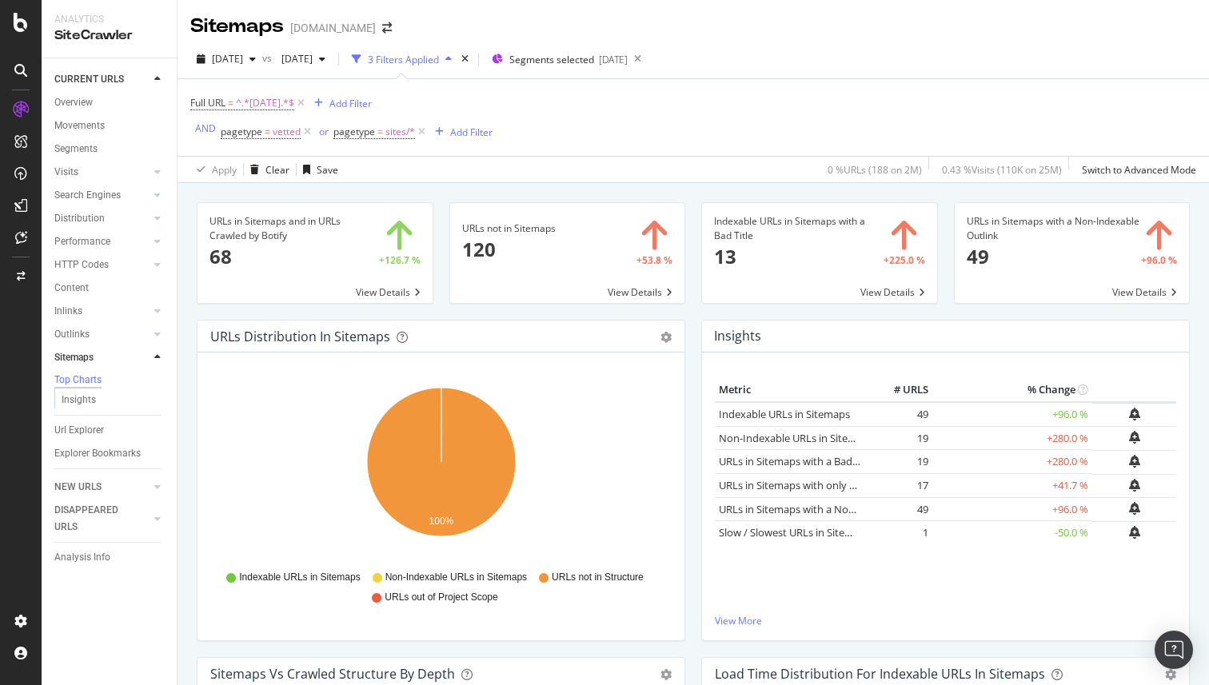
click at [634, 291] on span at bounding box center [567, 253] width 235 height 100
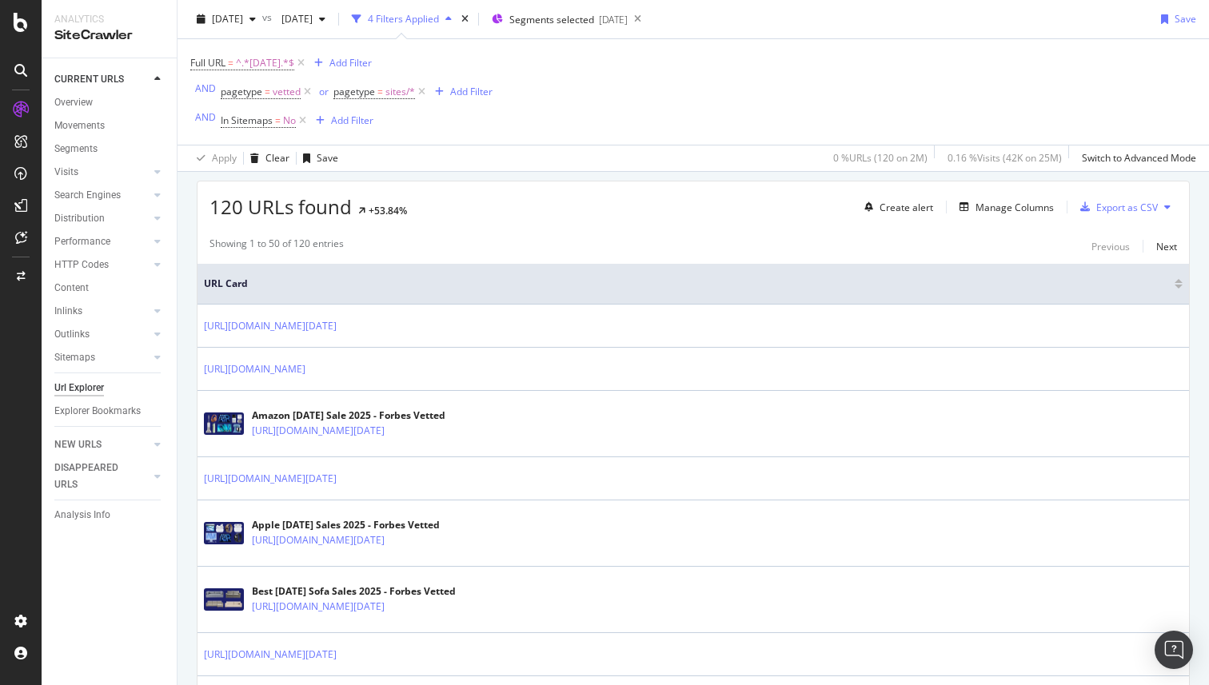
scroll to position [281, 0]
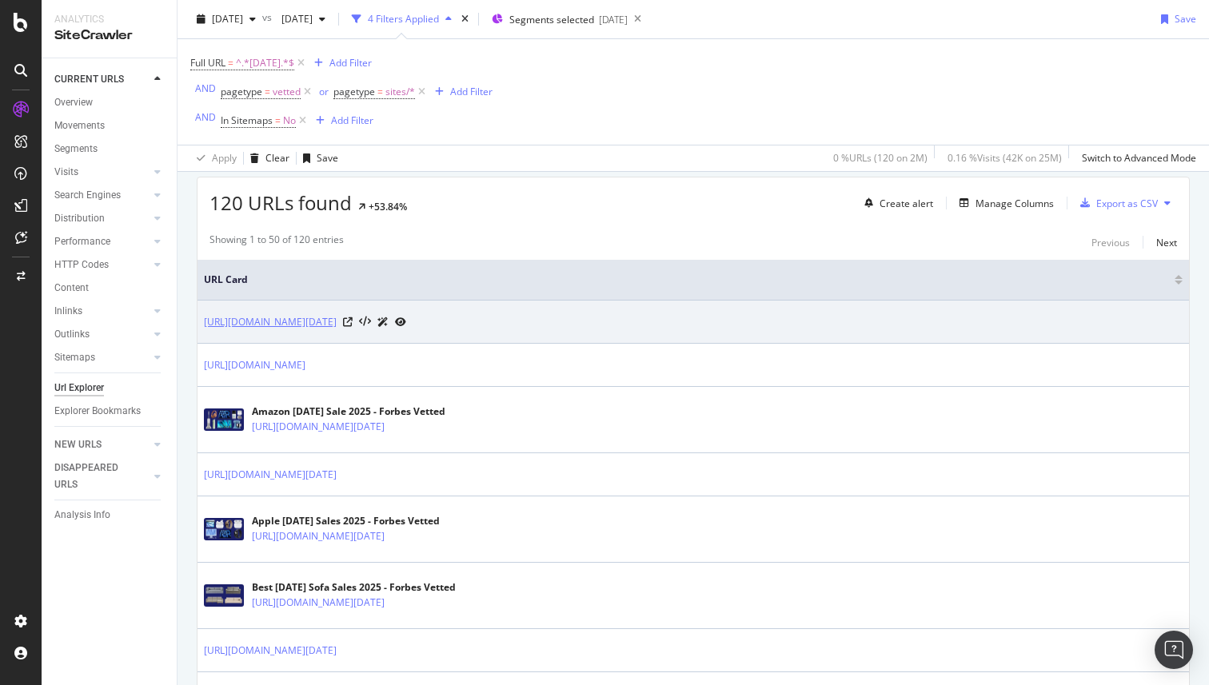
click at [337, 321] on link "https://www.forbes.com/sites/forbes-personal-shopper/2025/08/31/best-labor-day-…" at bounding box center [270, 322] width 133 height 16
click at [353, 322] on icon at bounding box center [348, 322] width 10 height 10
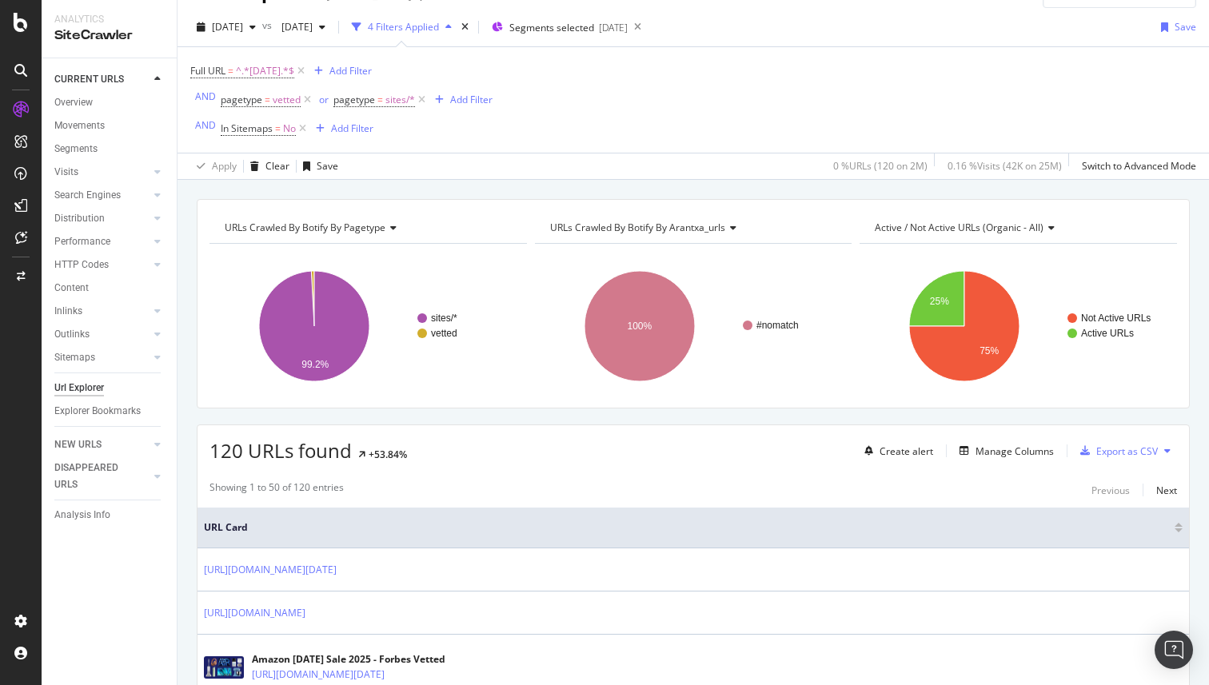
scroll to position [0, 0]
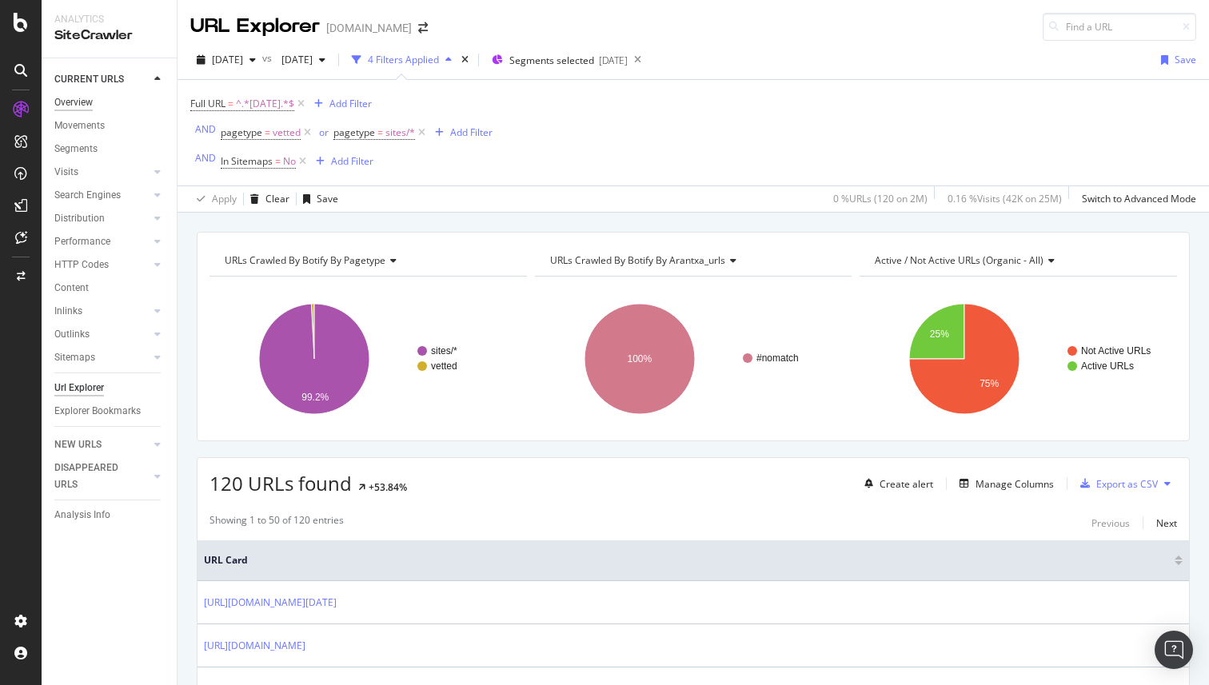
click at [73, 101] on div "Overview" at bounding box center [73, 102] width 38 height 17
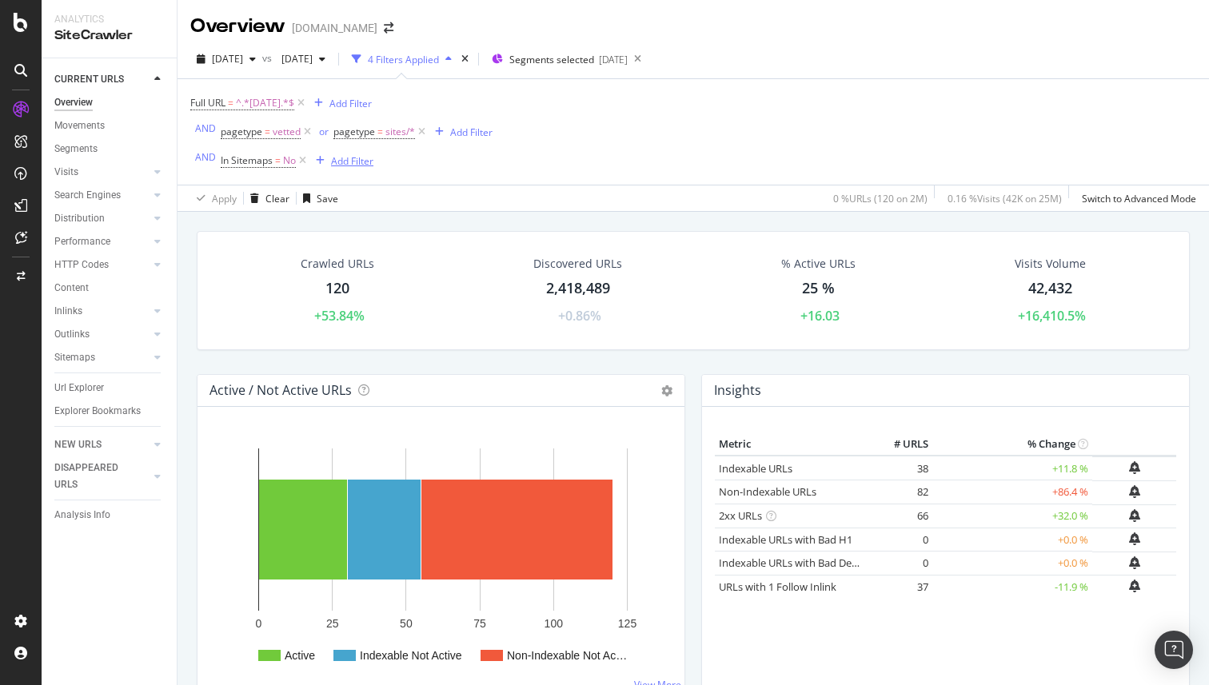
drag, startPoint x: 317, startPoint y: 161, endPoint x: 397, endPoint y: 175, distance: 81.3
click at [397, 175] on div "Full URL = ^.*labor-day.*$ Add Filter AND pagetype = vetted or pagetype = sites…" at bounding box center [693, 132] width 1006 height 106
click at [296, 163] on icon at bounding box center [303, 161] width 14 height 16
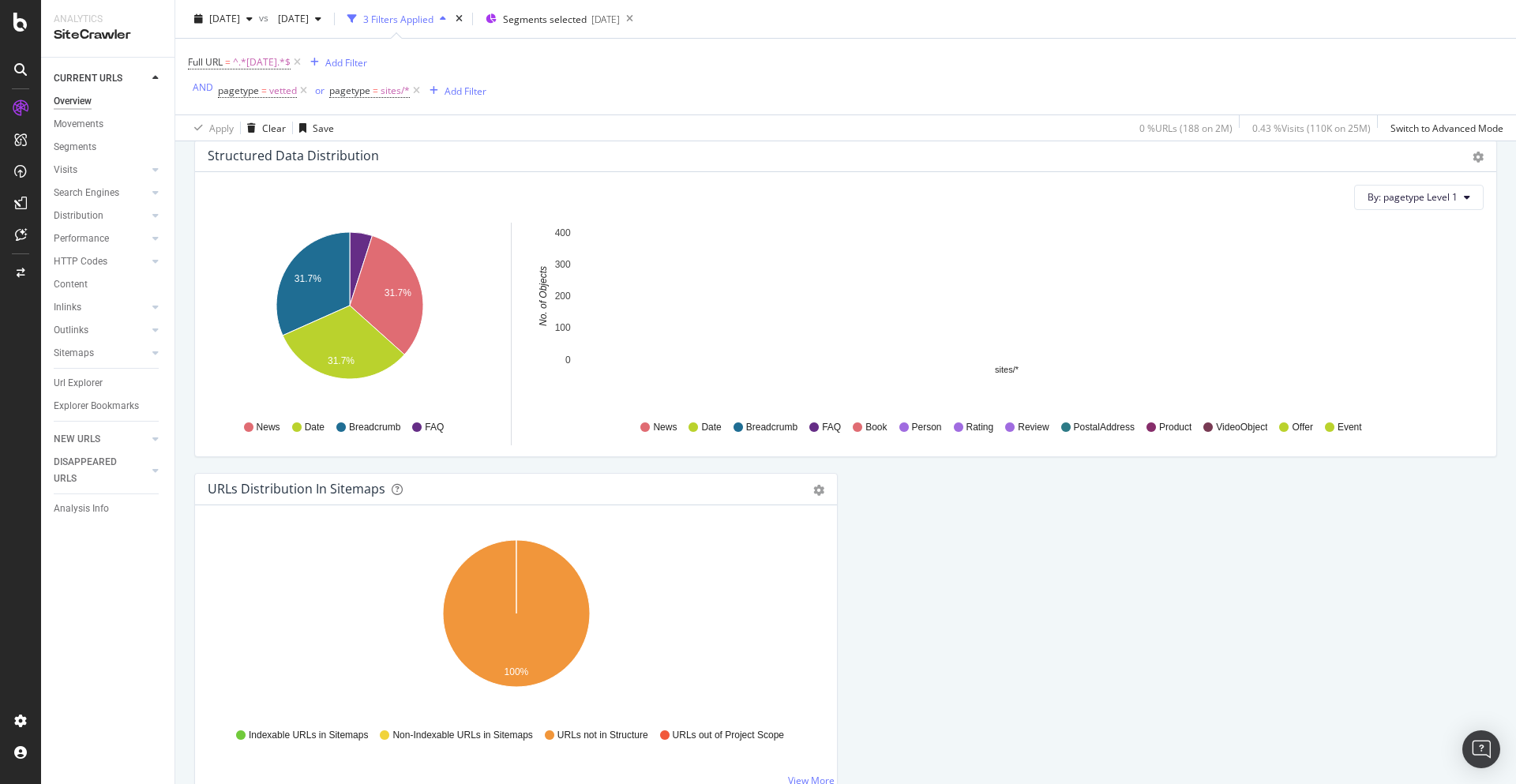
scroll to position [1611, 0]
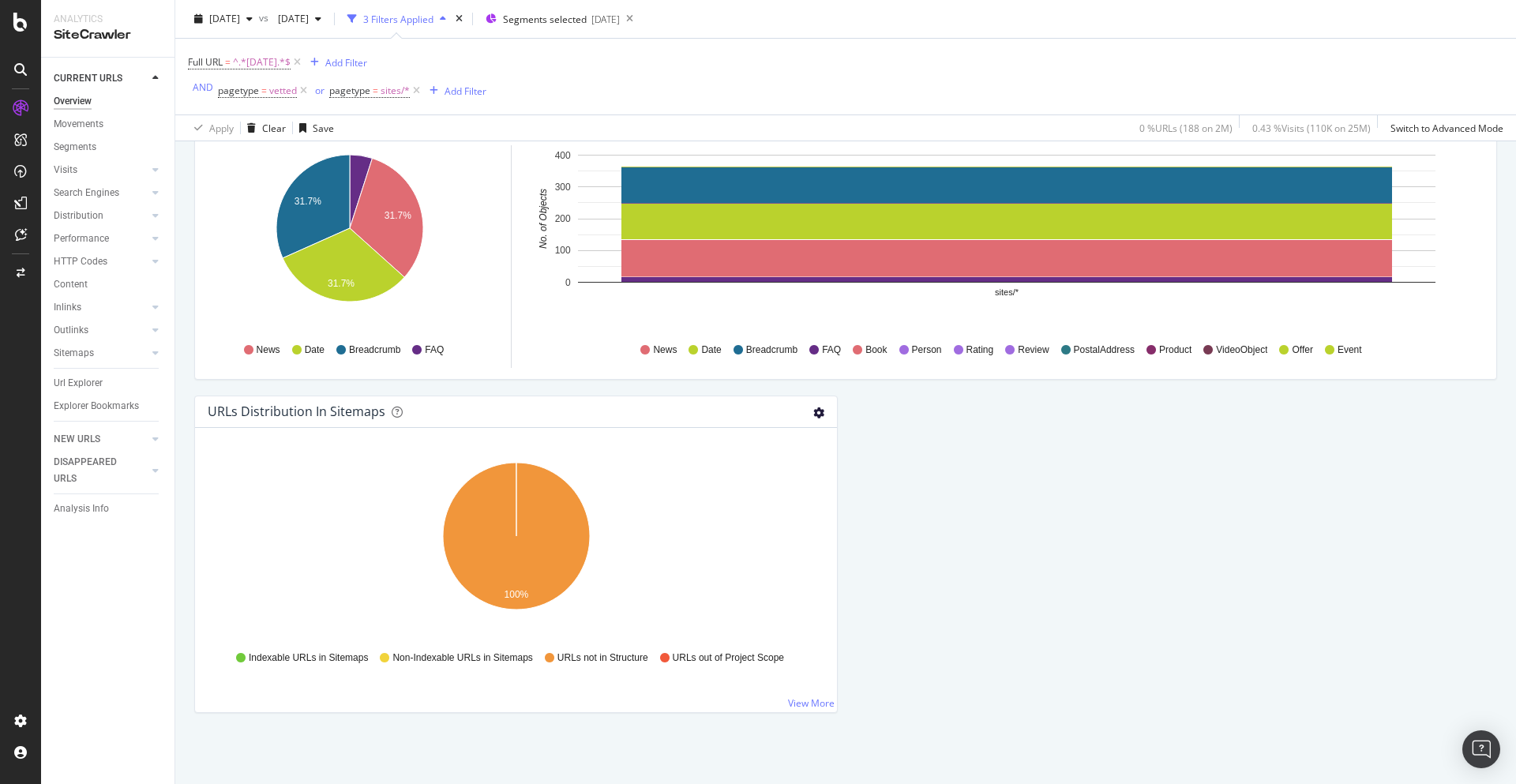
click at [821, 412] on icon "gear" at bounding box center [819, 413] width 11 height 11
click at [592, 564] on icon "100%" at bounding box center [516, 545] width 617 height 184
click at [826, 676] on link "View More" at bounding box center [811, 703] width 46 height 14
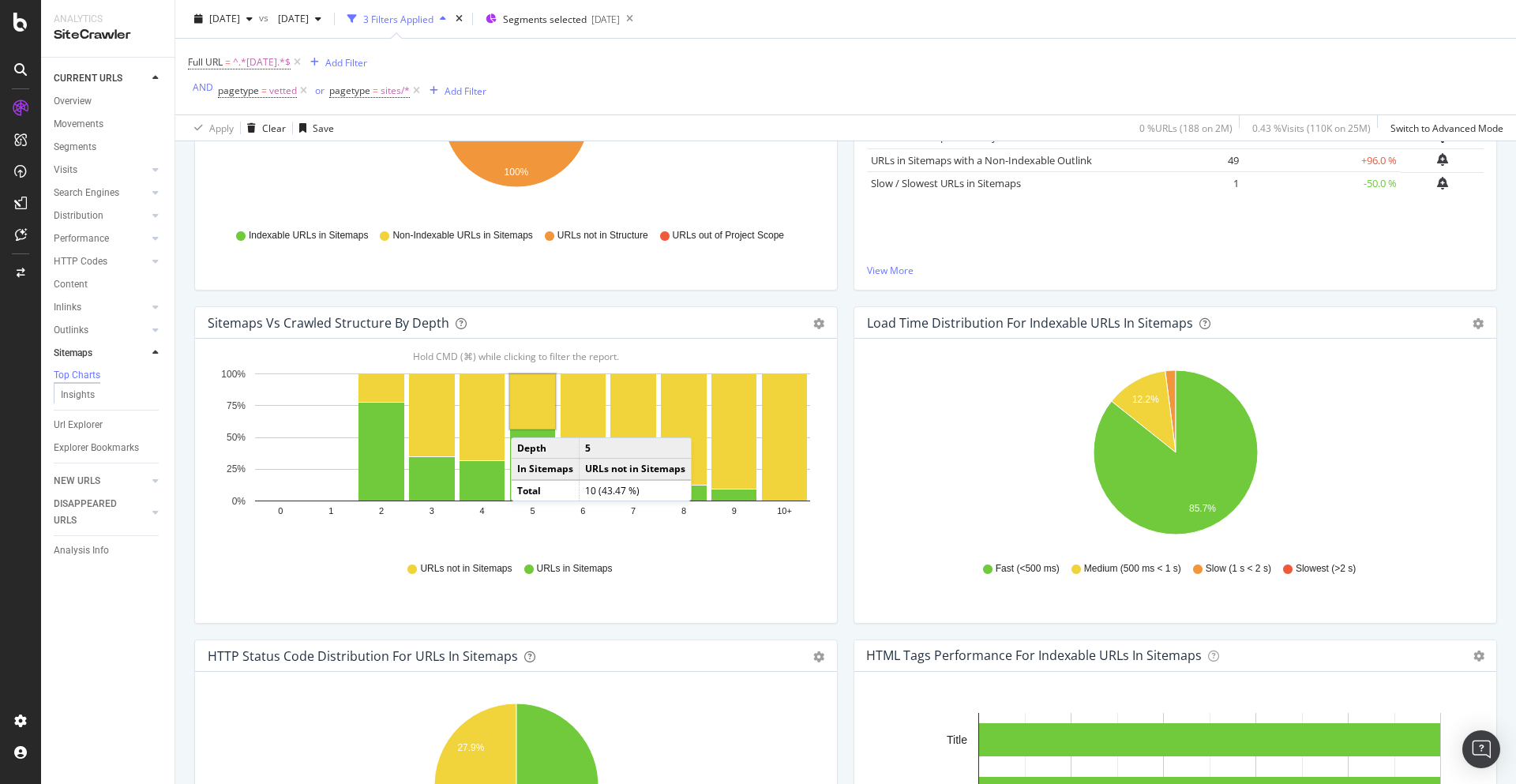
scroll to position [344, 0]
